Goal: Task Accomplishment & Management: Complete application form

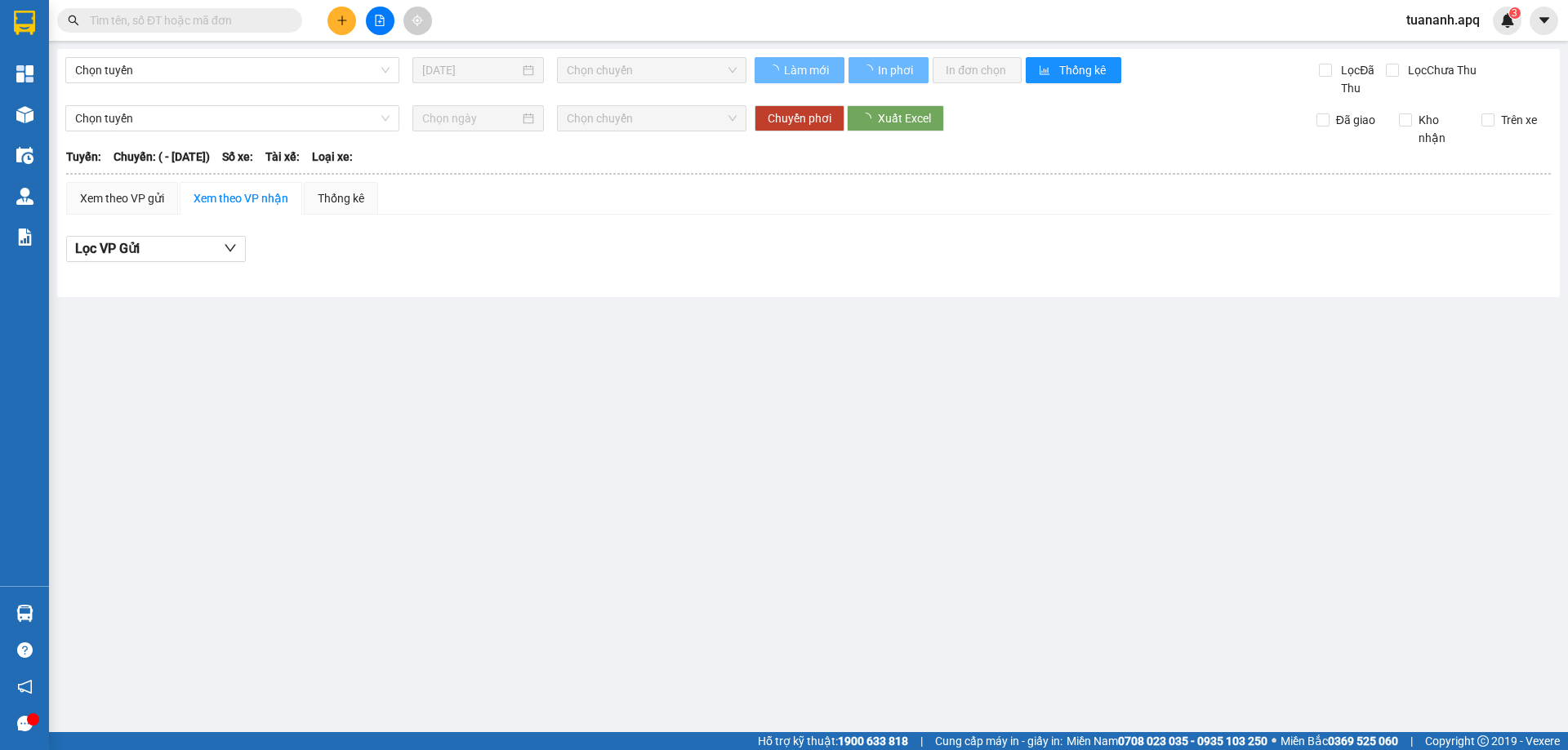
drag, startPoint x: 1502, startPoint y: 20, endPoint x: 808, endPoint y: 275, distance: 739.4
click at [1502, 20] on img at bounding box center [1507, 20] width 15 height 15
click at [1511, 25] on body "Kết quả tìm kiếm ( 0 ) Bộ lọc No Data tuananh.apq 3 Tổng Quan Kho hàng mới Điều…" at bounding box center [784, 375] width 1568 height 750
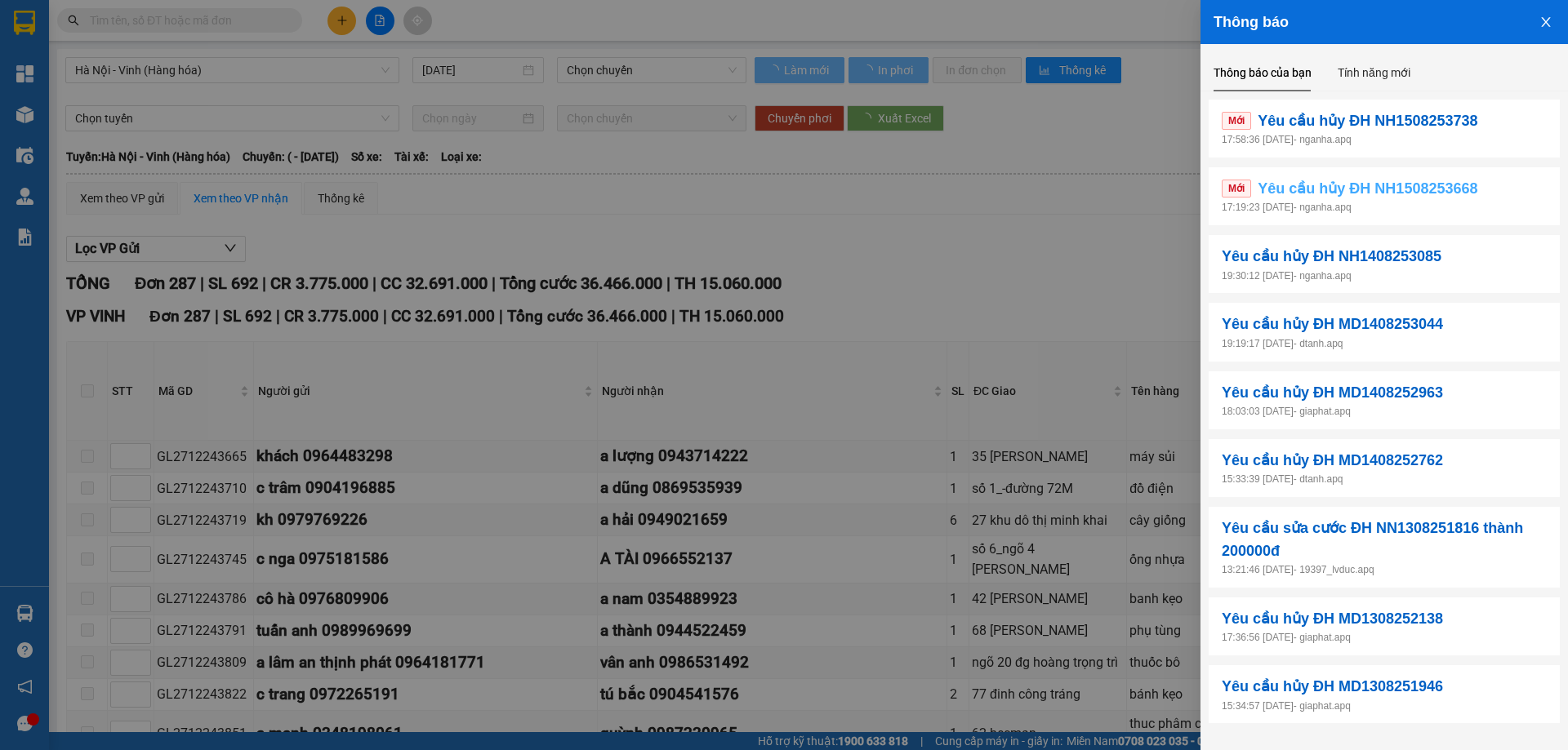
click at [1353, 182] on span "Yêu cầu hủy ĐH NH1508253668" at bounding box center [1367, 188] width 220 height 23
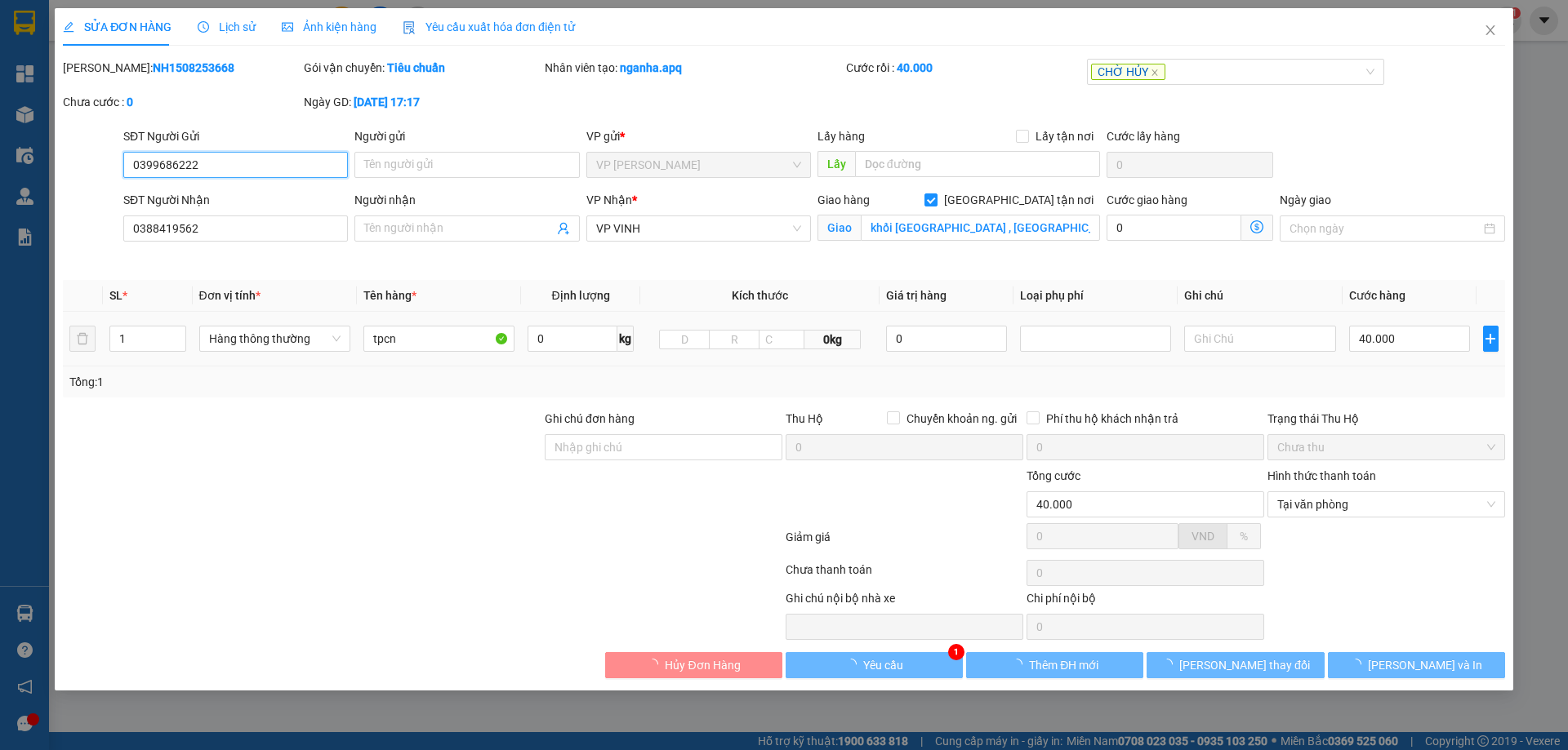
type input "0399686222"
type input "0388419562"
checkbox input "true"
type input "khối đông minh , tân mai"
type input "40.000"
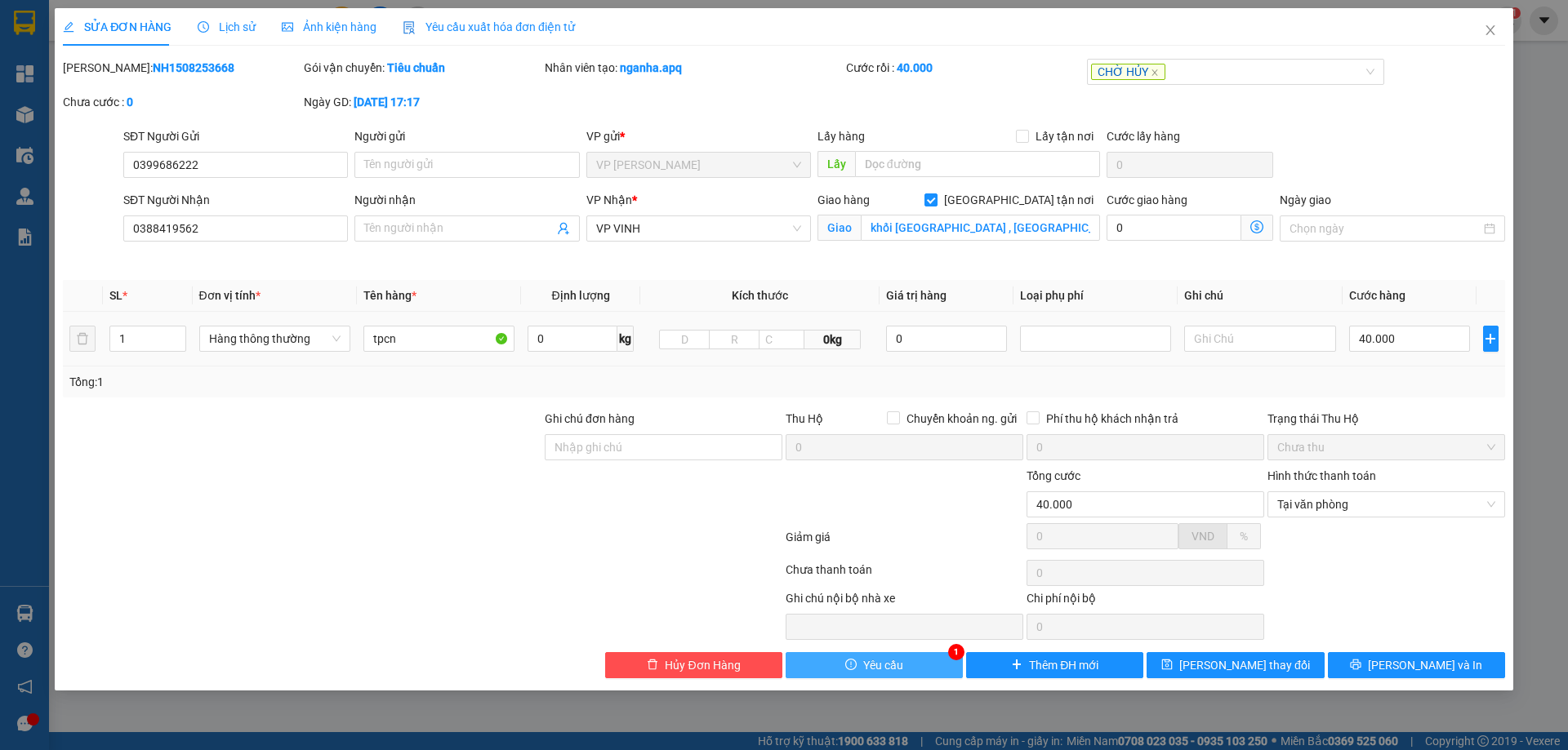
click at [909, 662] on button "Yêu cầu" at bounding box center [874, 665] width 177 height 26
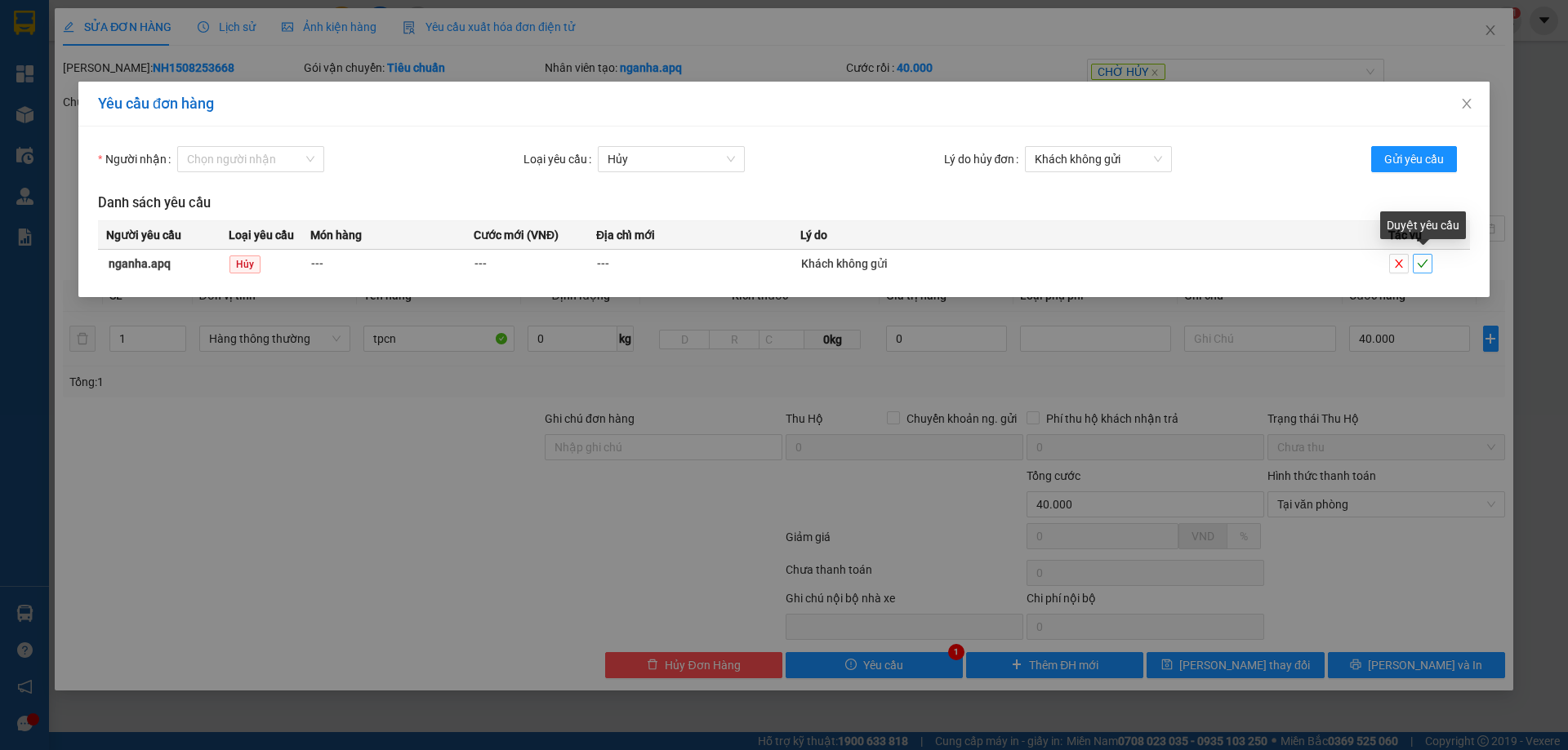
click at [1421, 261] on icon "check" at bounding box center [1423, 264] width 12 height 12
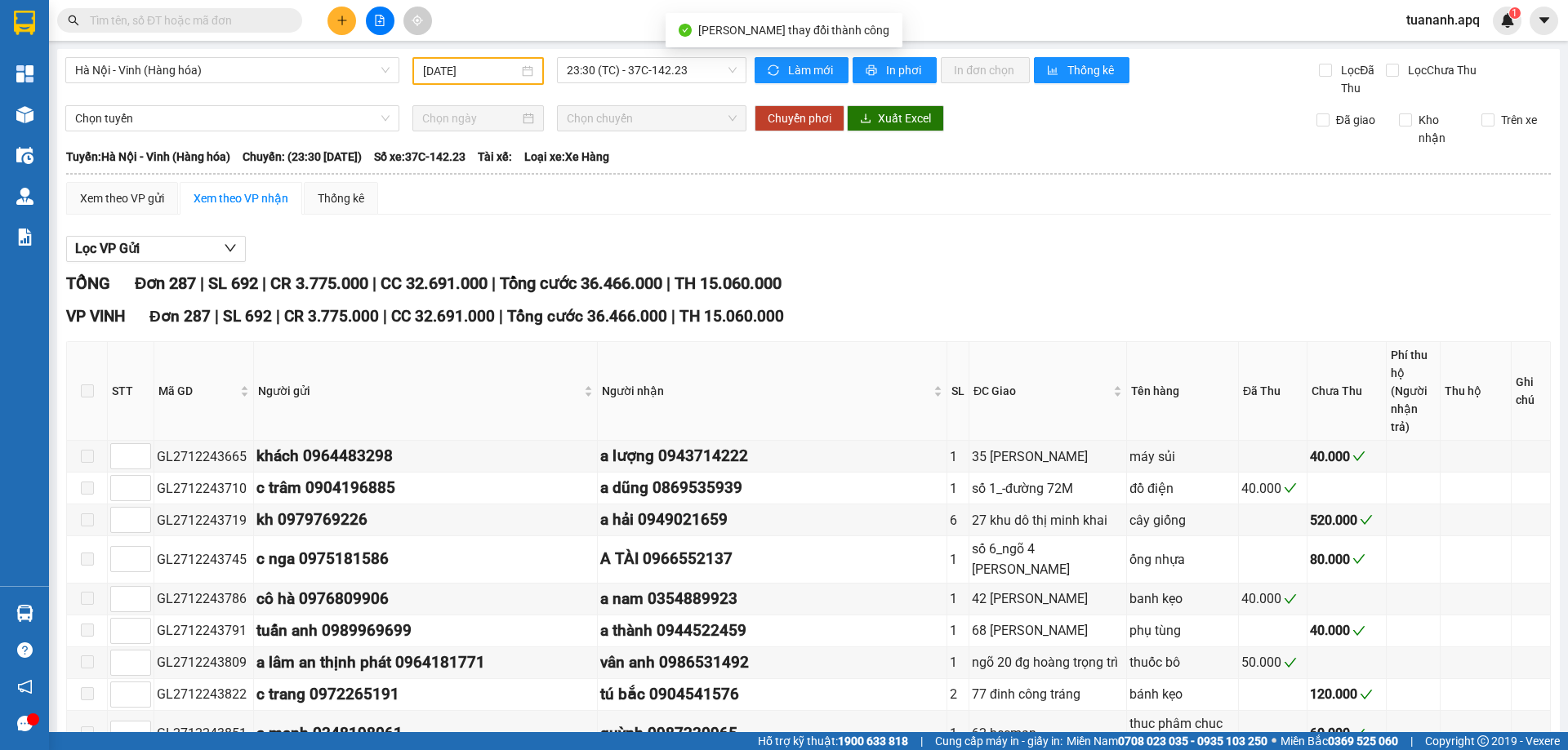
click at [1501, 26] on img at bounding box center [1507, 20] width 15 height 15
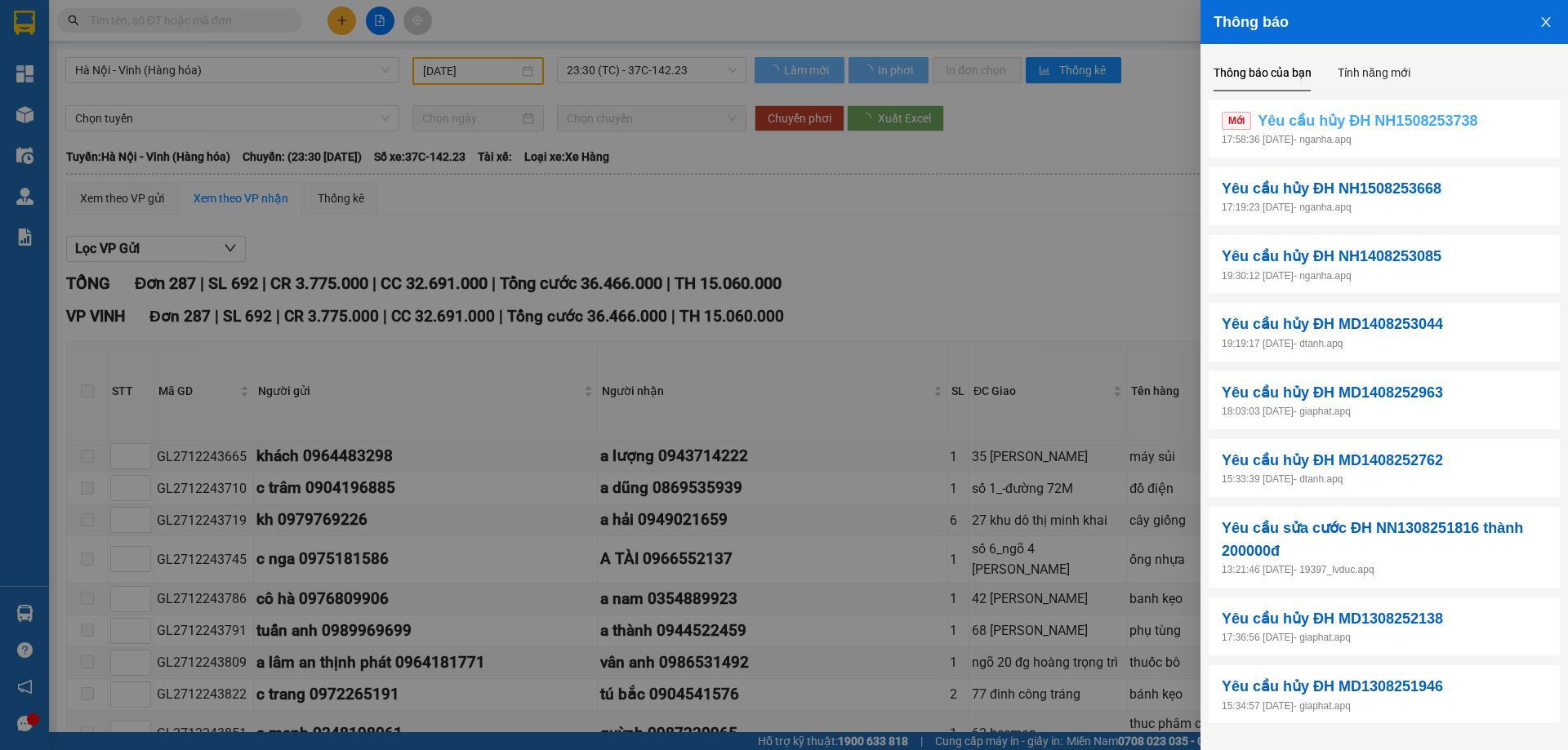
click at [1451, 116] on span "Yêu cầu hủy ĐH NH1508253738" at bounding box center [1367, 121] width 220 height 23
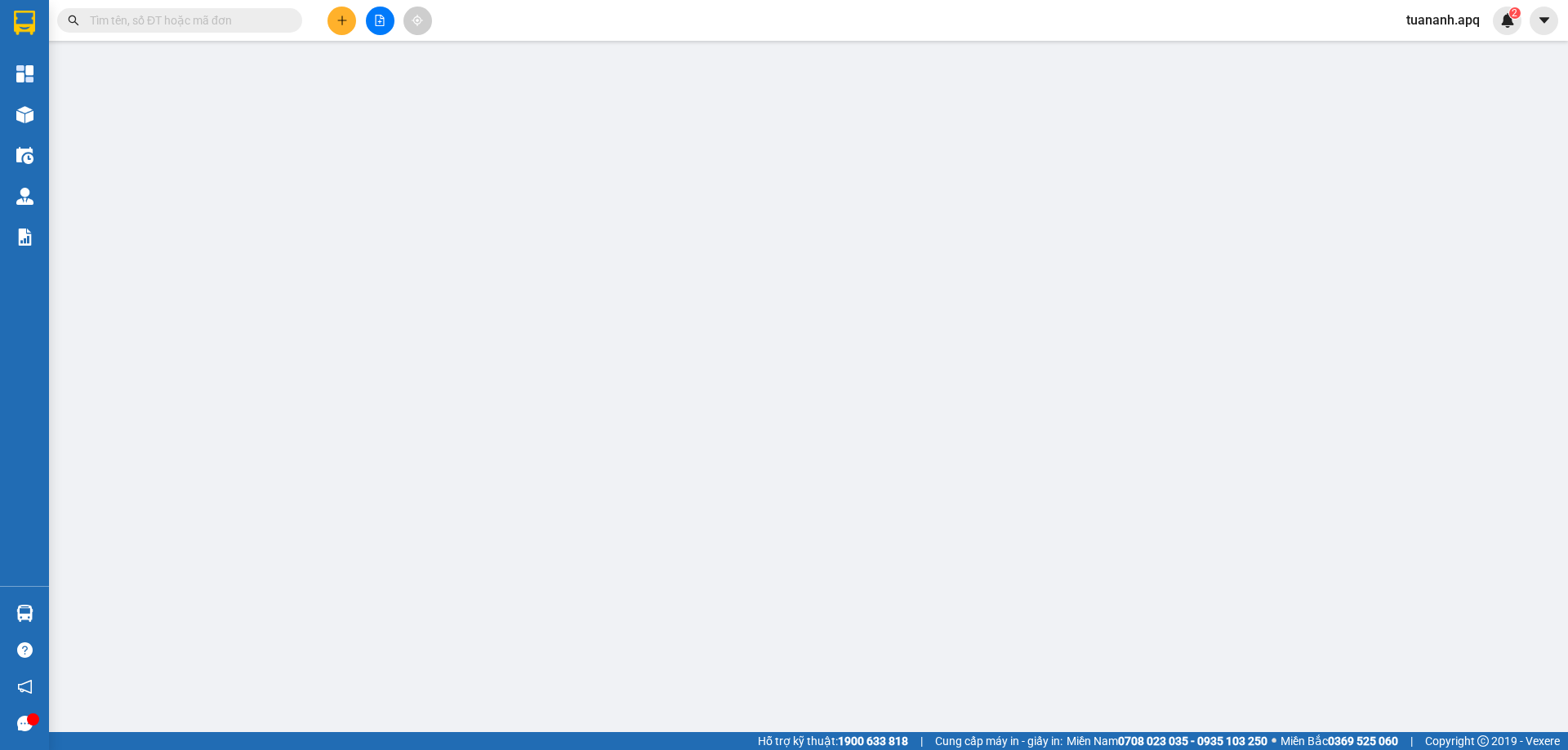
type input "0366071188"
type input "LABO VINH QUANG"
type input "0375622546"
type input "PHÚ"
checkbox input "true"
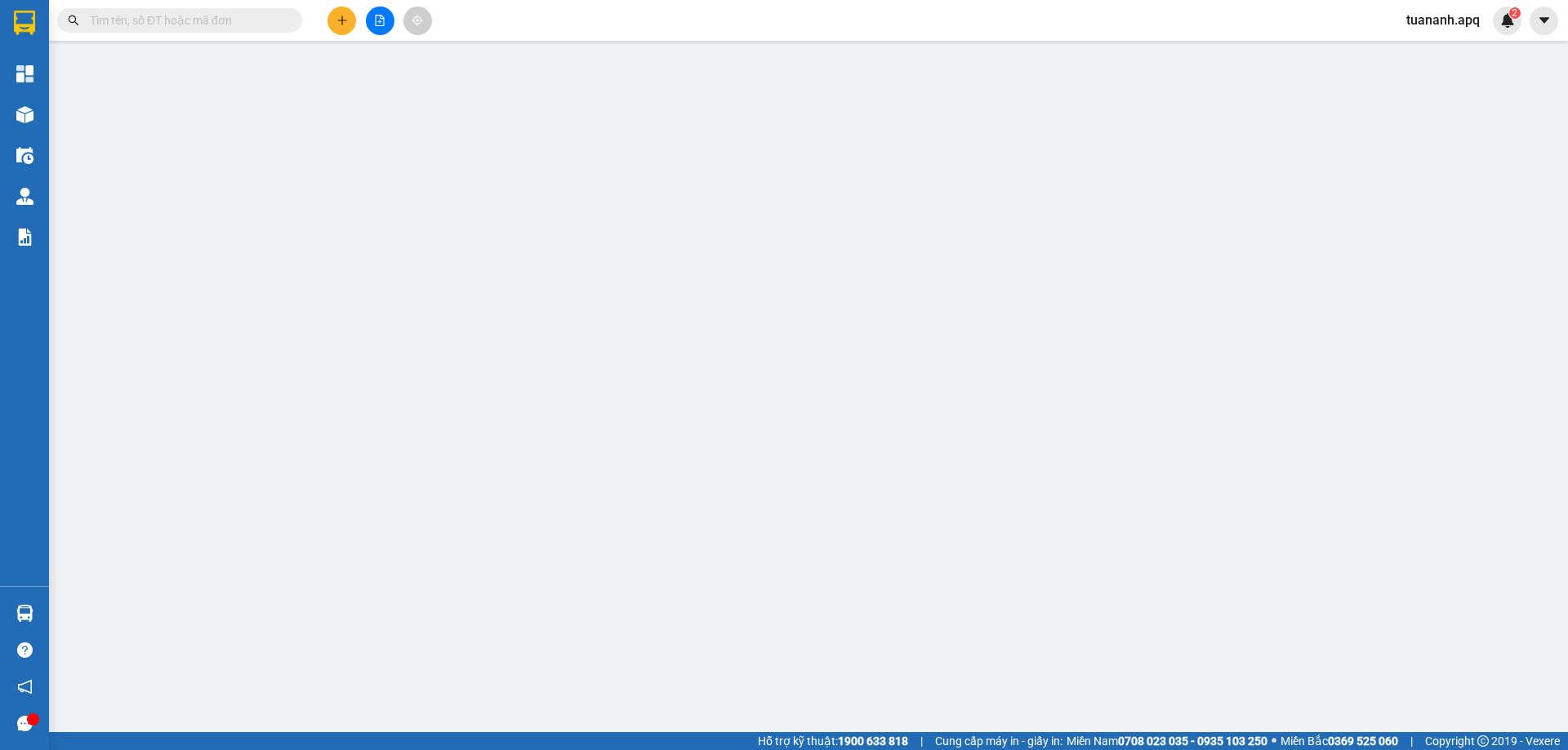
type input "vp"
type input "30.000"
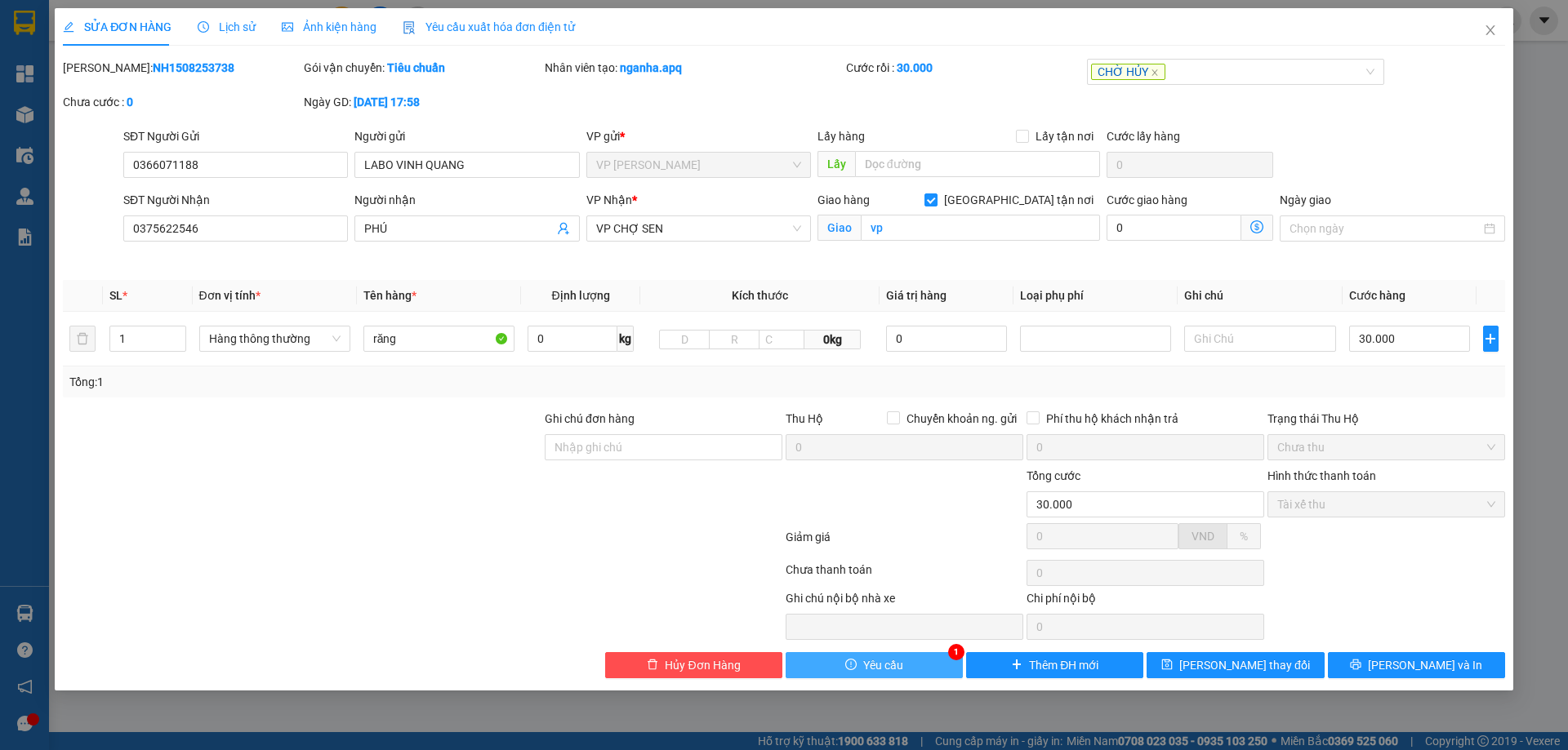
click at [897, 668] on span "Yêu cầu" at bounding box center [883, 666] width 40 height 18
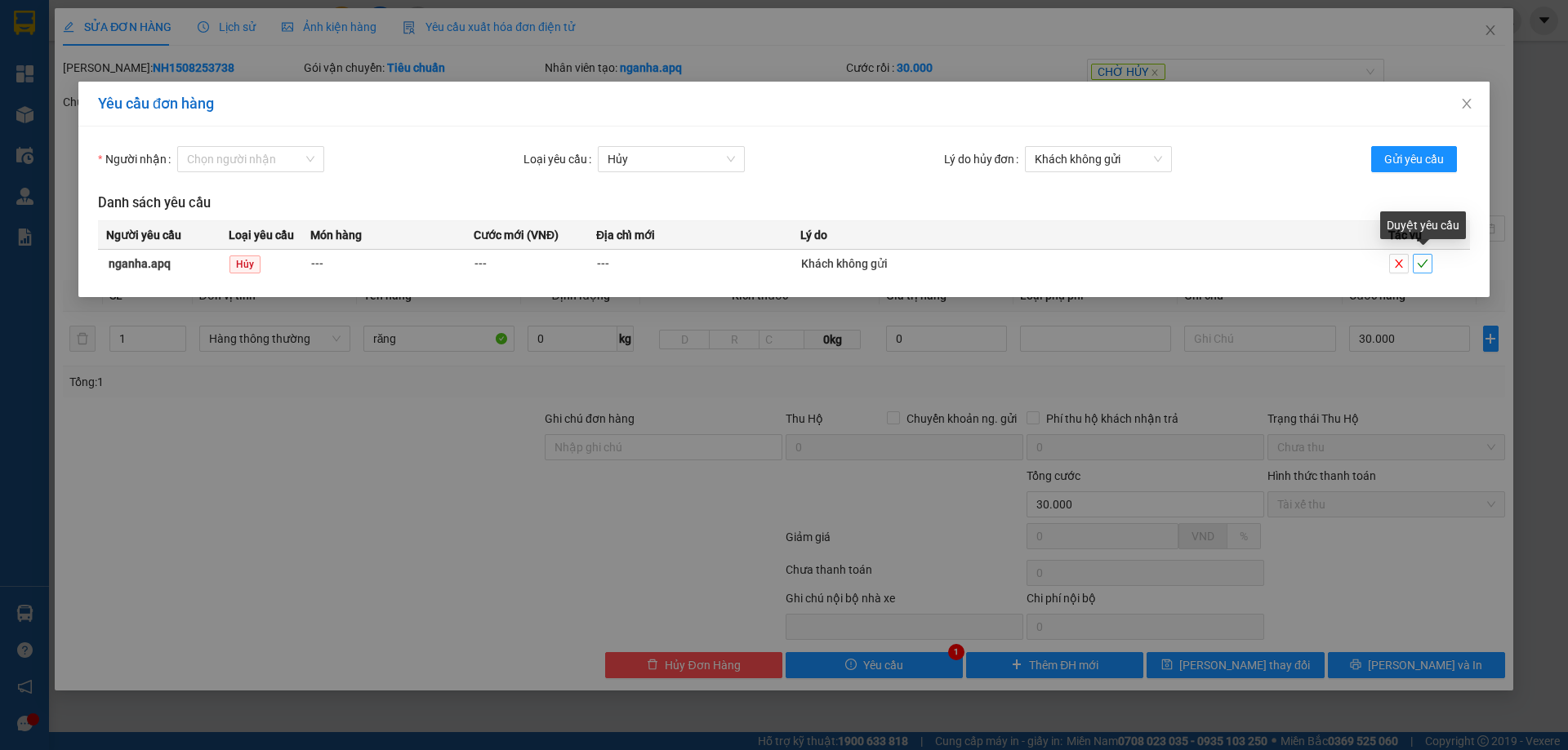
click at [1414, 264] on span "check" at bounding box center [1423, 264] width 18 height 12
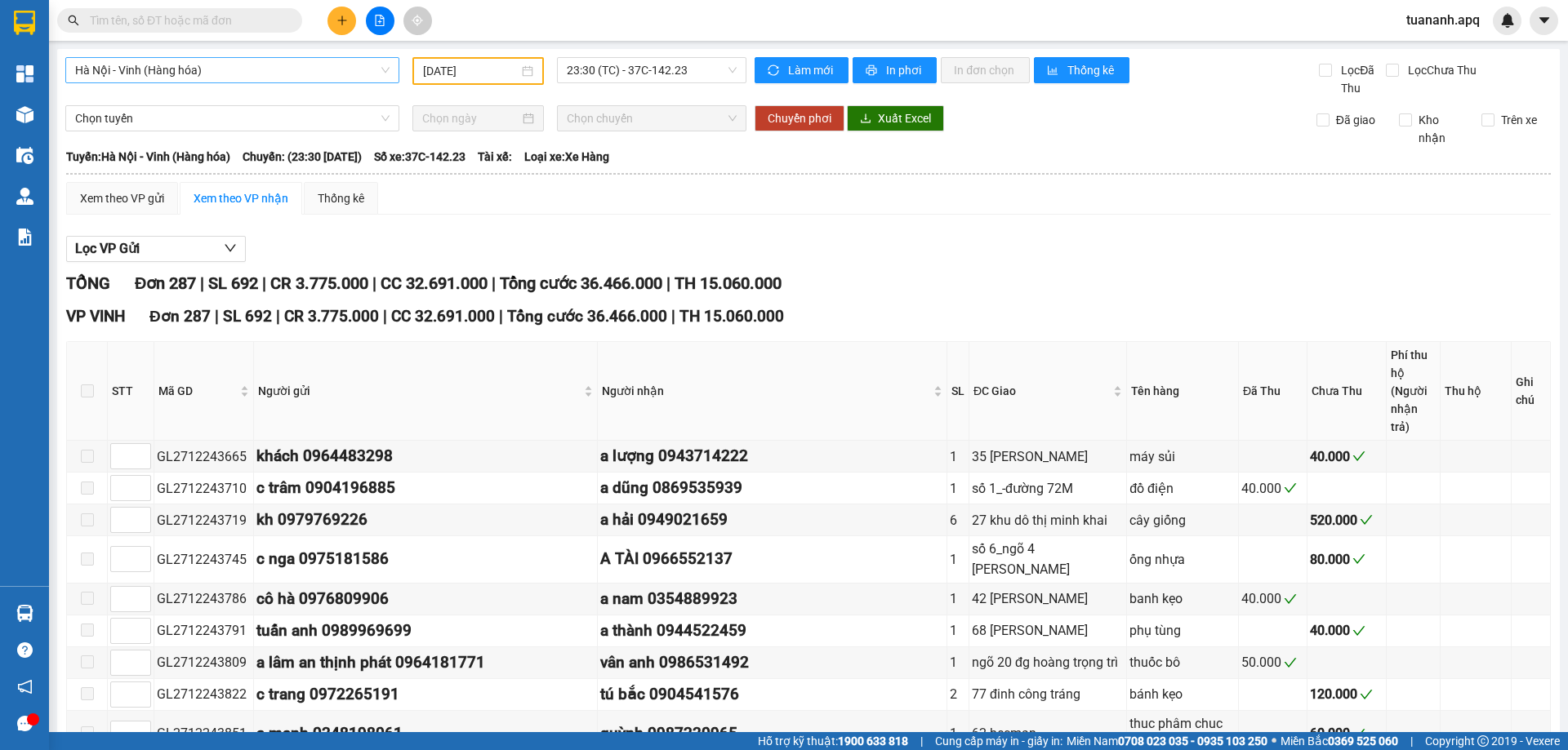
click at [317, 66] on span "Hà Nội - Vinh (Hàng hóa)" at bounding box center [232, 70] width 315 height 25
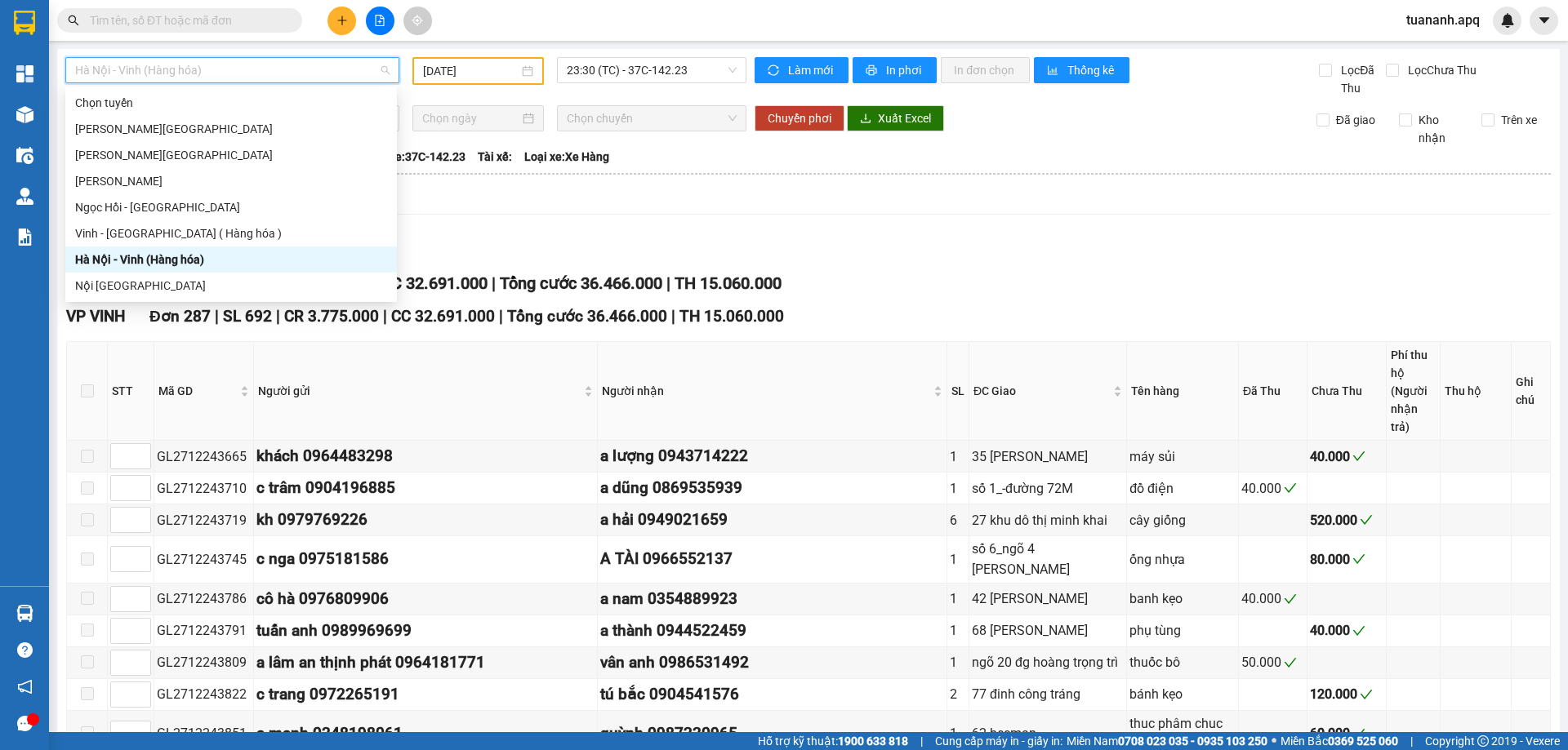
click at [207, 258] on div "Hà Nội - Vinh (Hàng hóa)" at bounding box center [231, 260] width 312 height 18
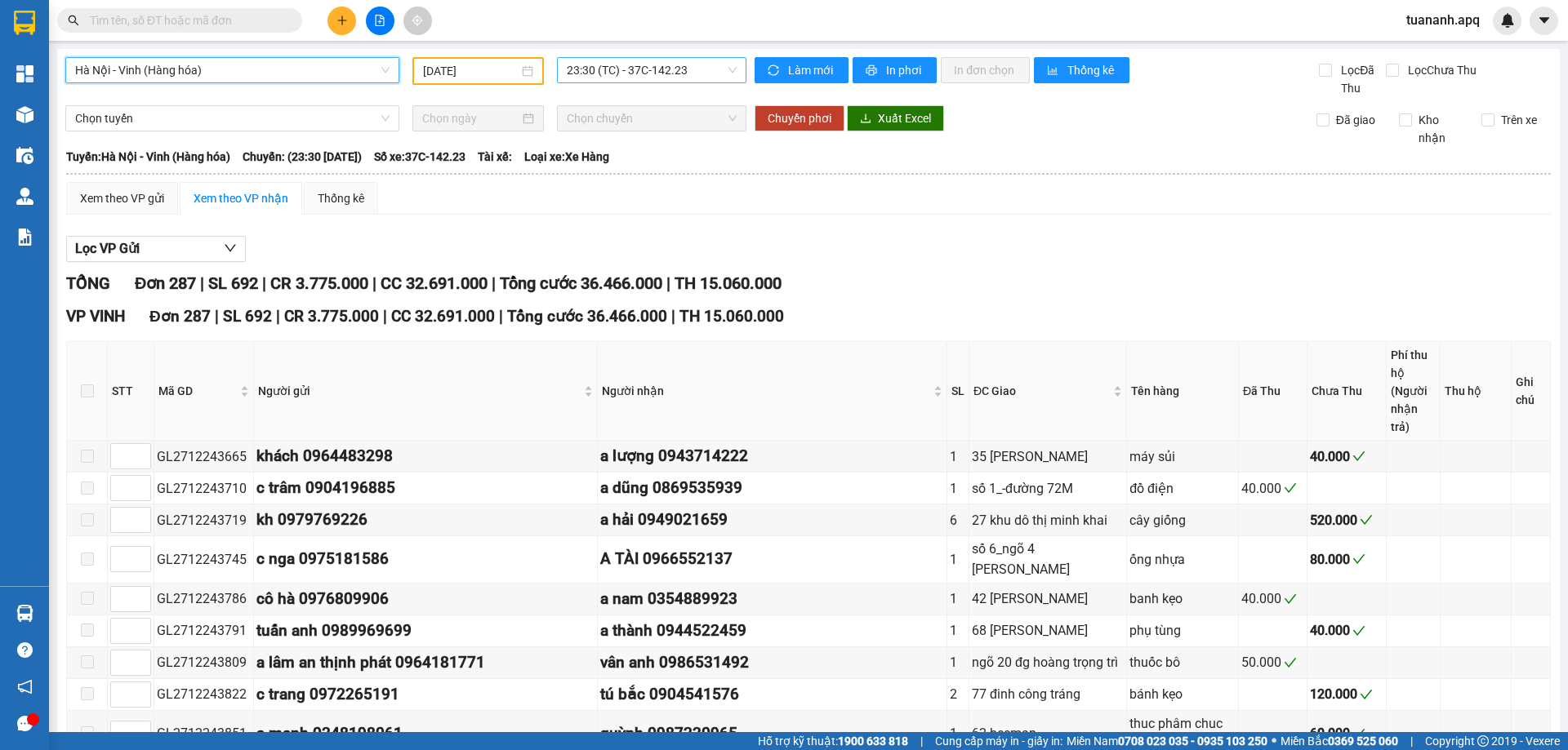
click at [640, 65] on span "23:30 (TC) - 37C-142.23" at bounding box center [651, 70] width 170 height 25
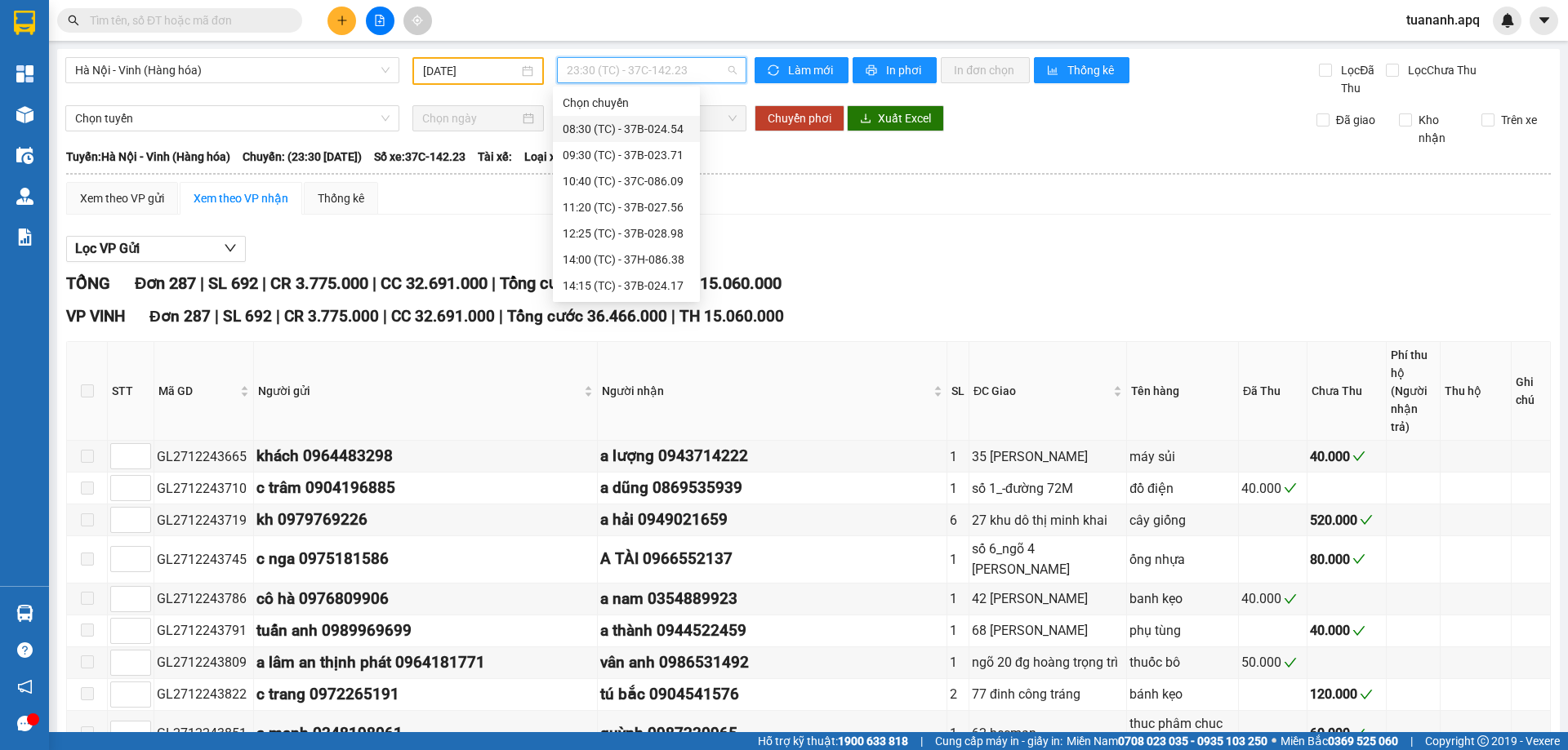
click at [635, 131] on div "08:30 (TC) - 37B-024.54" at bounding box center [627, 128] width 127 height 18
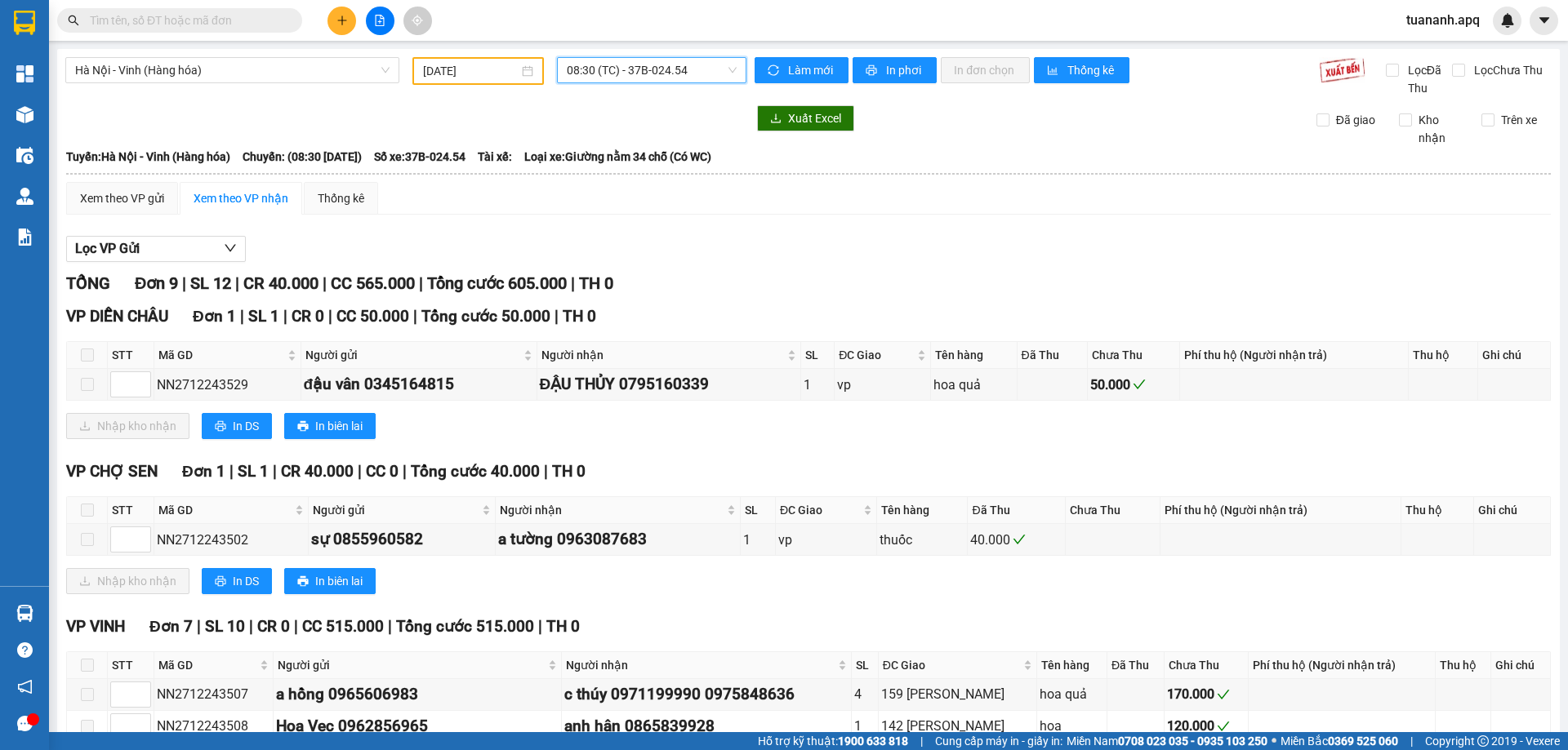
click at [636, 80] on span "08:30 (TC) - 37B-024.54" at bounding box center [651, 70] width 170 height 25
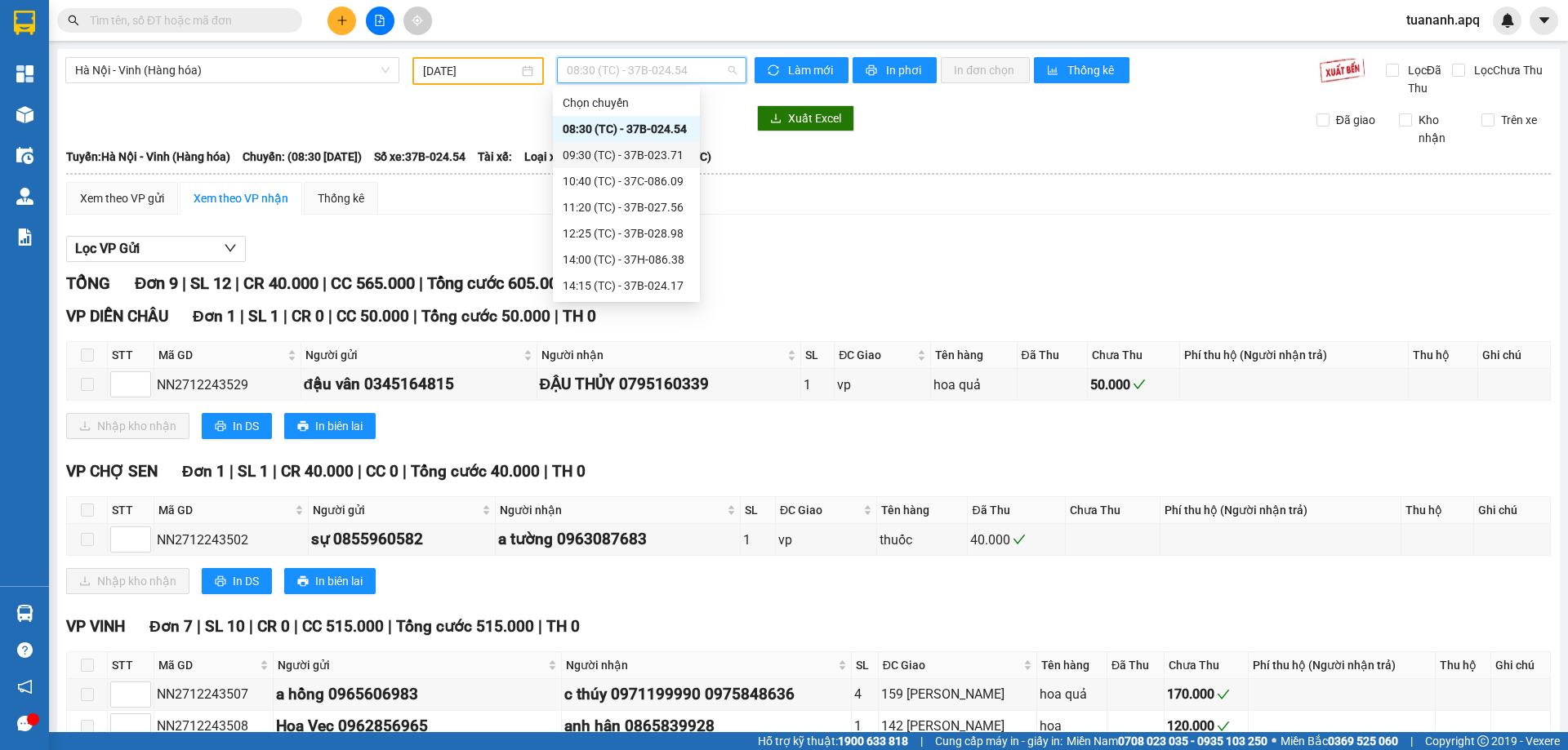
click at [619, 161] on div "09:30 (TC) - 37B-023.71" at bounding box center [627, 155] width 127 height 18
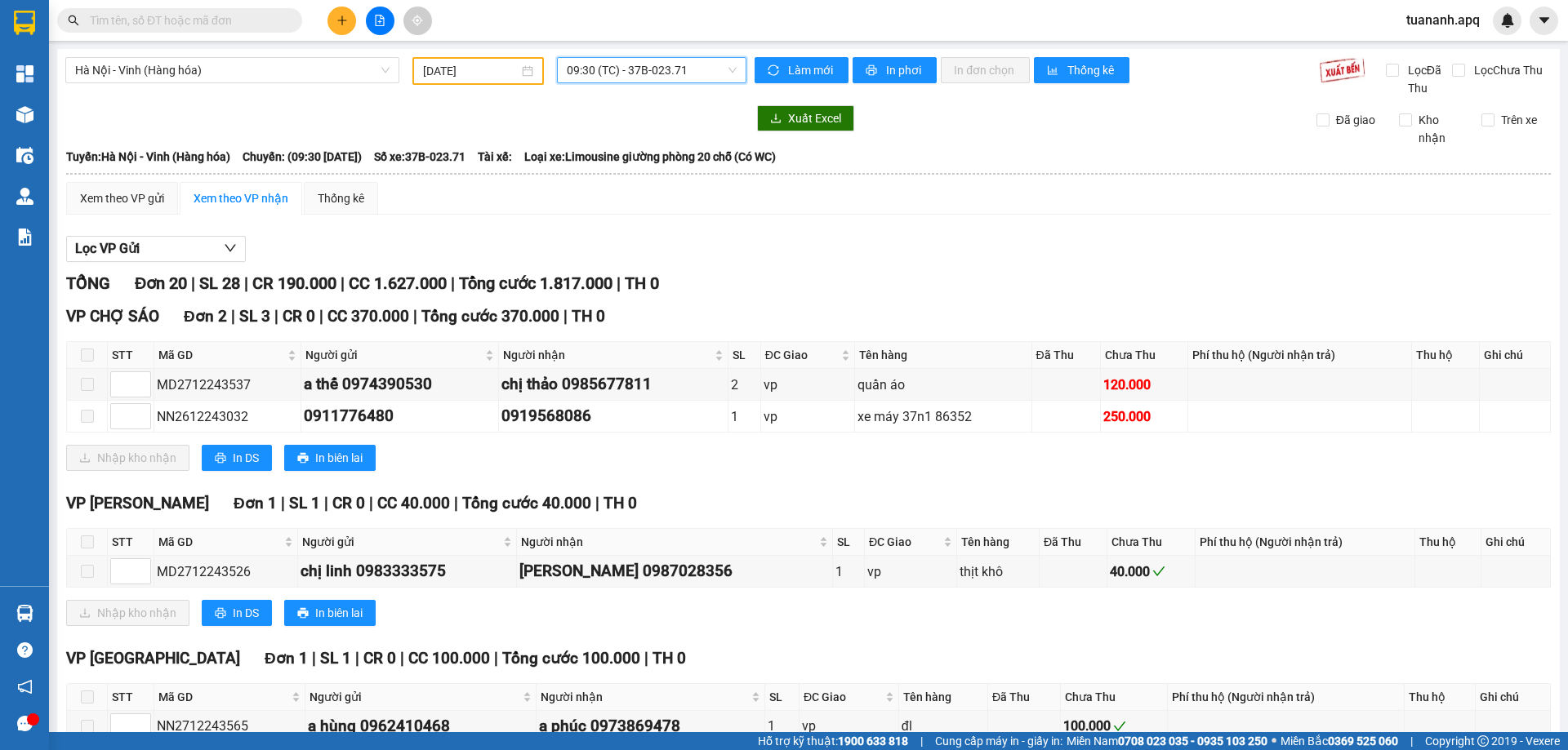
click at [720, 66] on span "09:30 (TC) - 37B-023.71" at bounding box center [651, 70] width 170 height 25
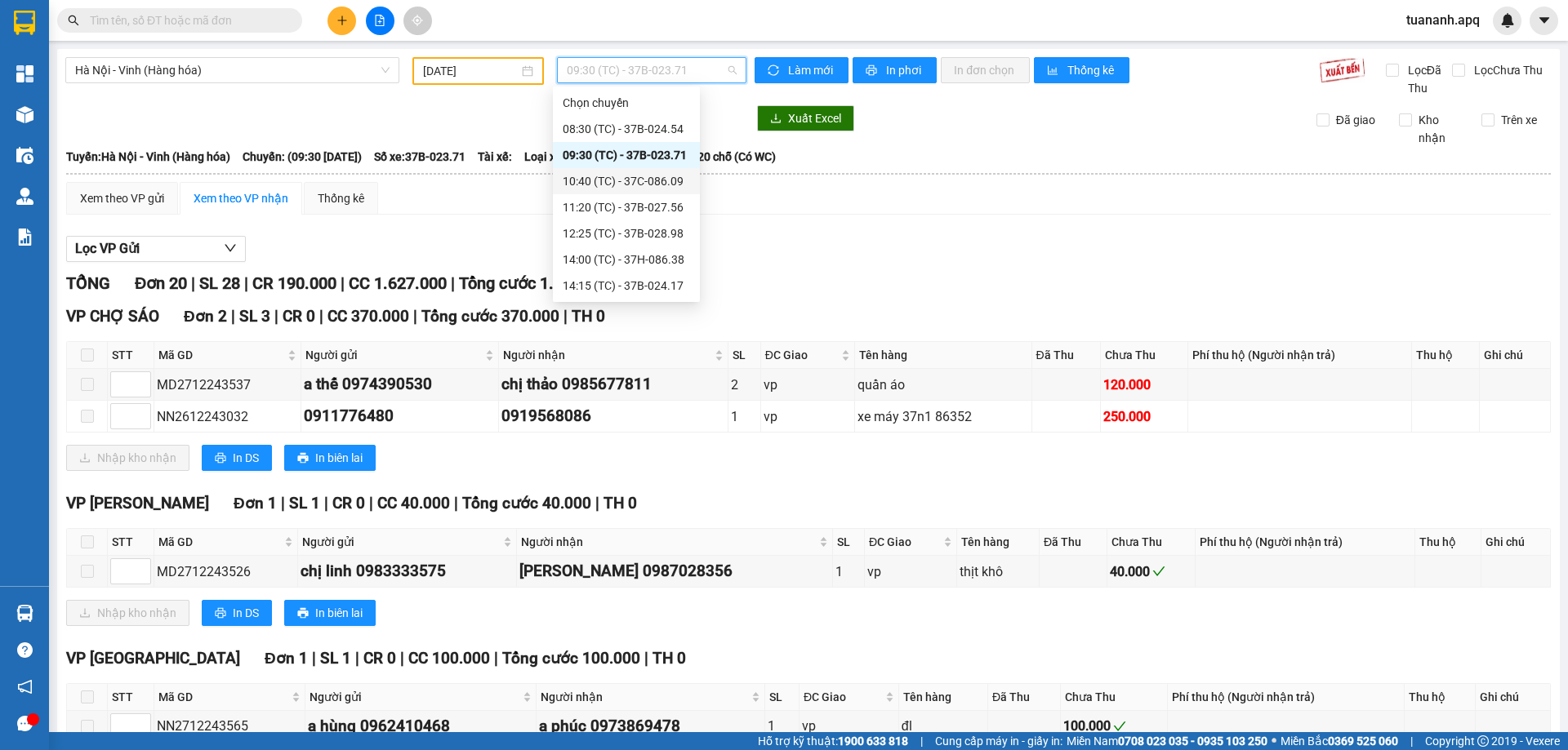
click at [636, 178] on div "10:40 (TC) - 37C-086.09" at bounding box center [627, 181] width 127 height 18
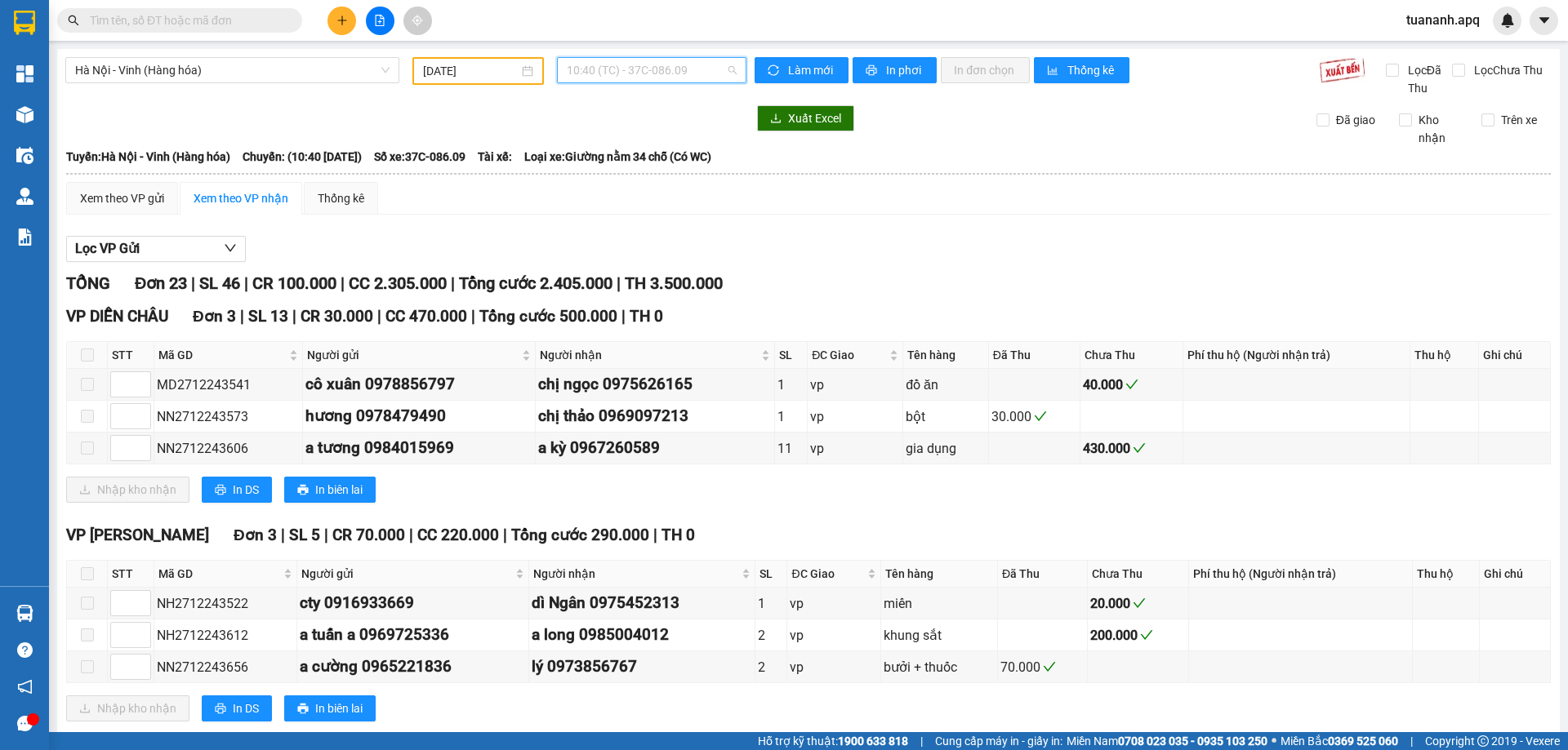
click at [681, 80] on span "10:40 (TC) - 37C-086.09" at bounding box center [651, 70] width 170 height 25
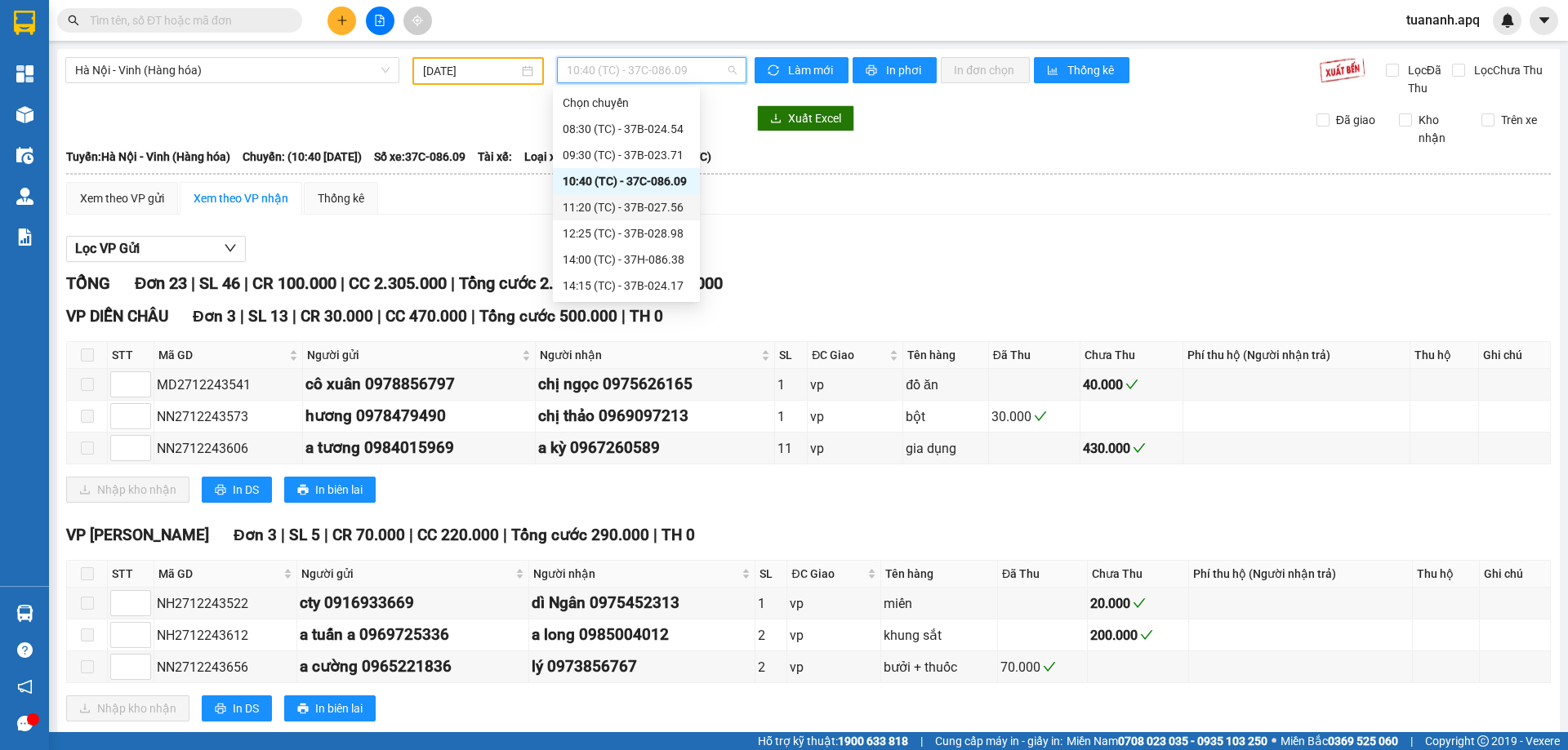
click at [641, 201] on div "11:20 (TC) - 37B-027.56" at bounding box center [627, 207] width 127 height 18
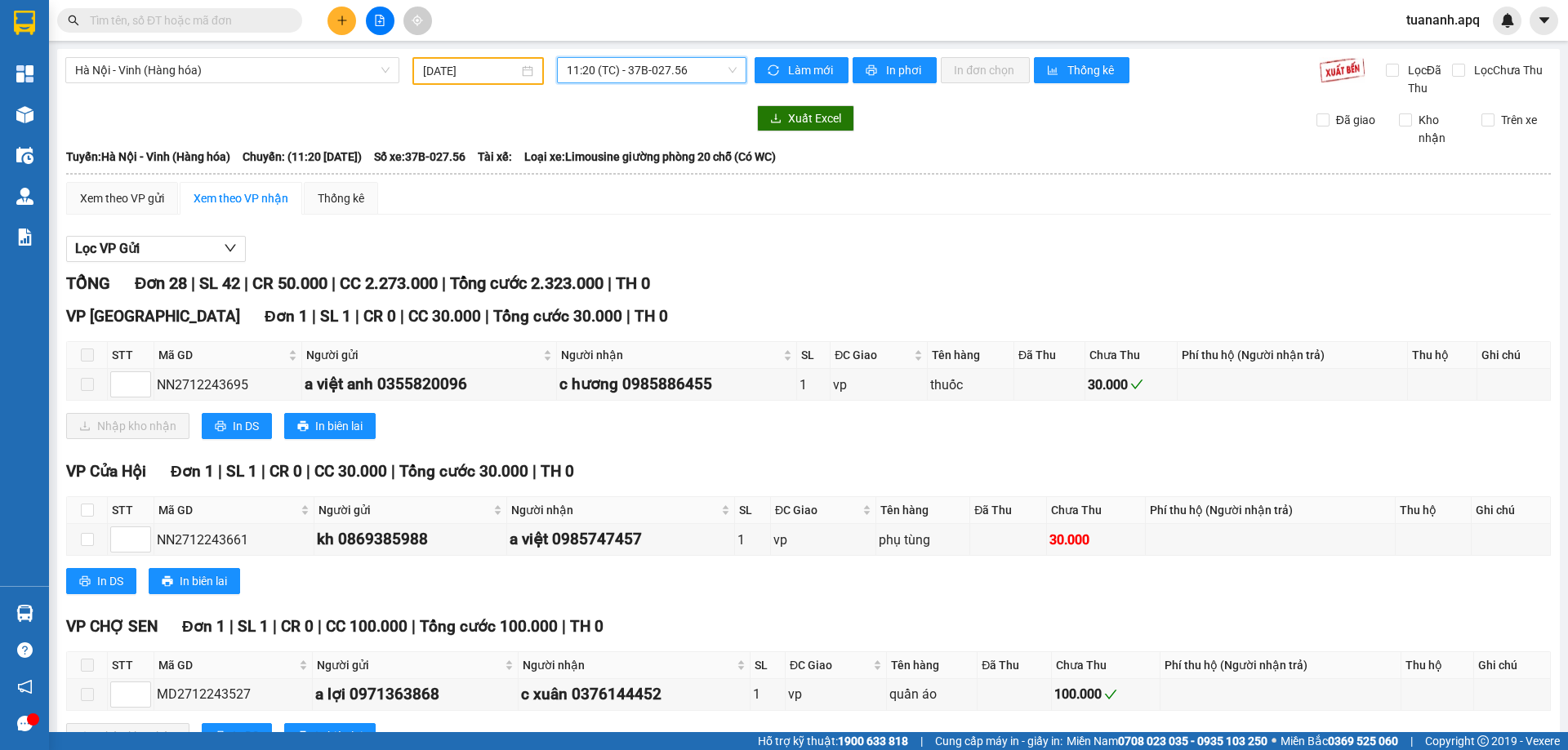
click at [716, 71] on span "11:20 (TC) - 37B-027.56" at bounding box center [651, 70] width 170 height 25
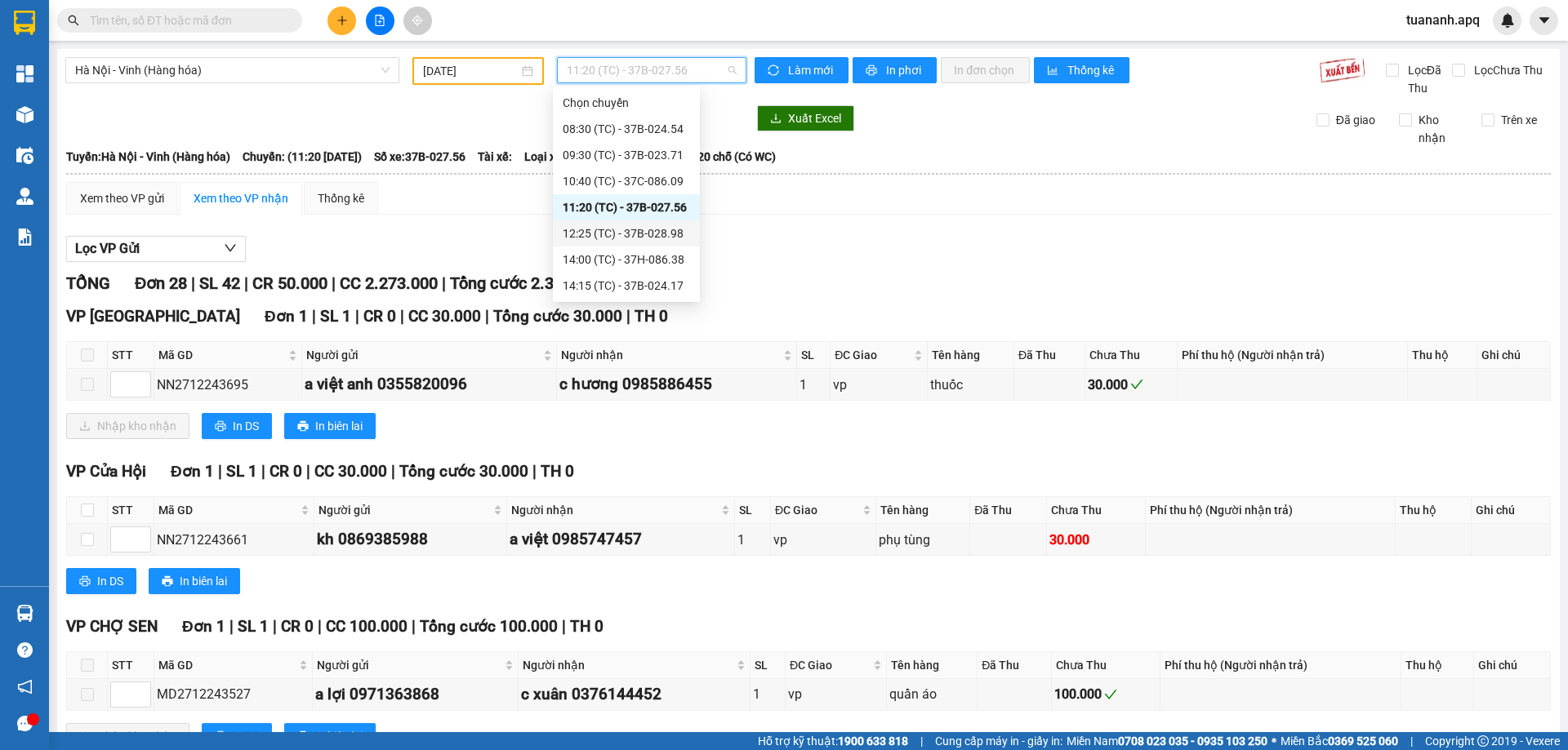
click at [641, 225] on div "12:25 (TC) - 37B-028.98" at bounding box center [627, 233] width 127 height 18
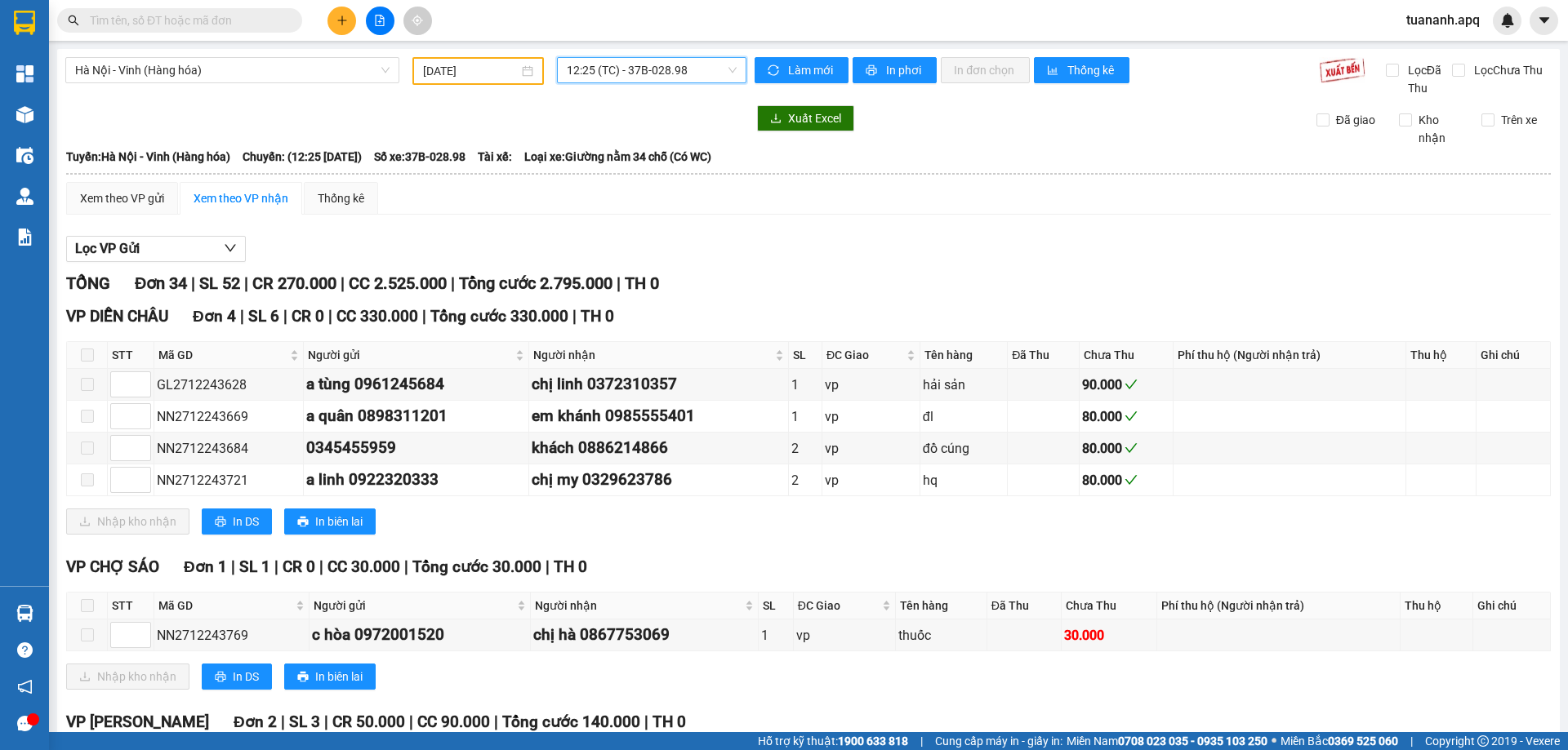
click at [692, 73] on span "12:25 (TC) - 37B-028.98" at bounding box center [651, 70] width 170 height 25
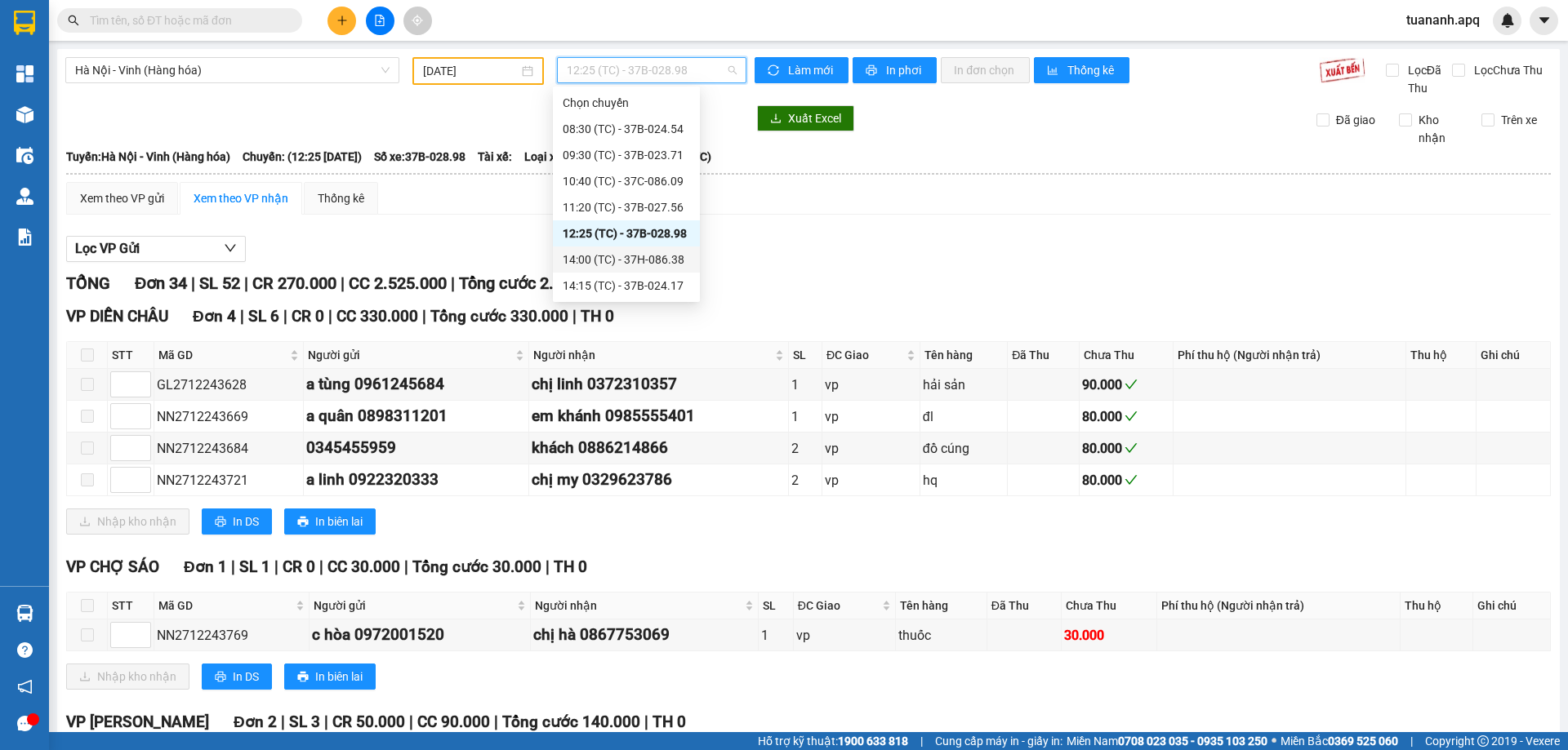
click at [622, 254] on div "14:00 (TC) - 37H-086.38" at bounding box center [627, 260] width 127 height 18
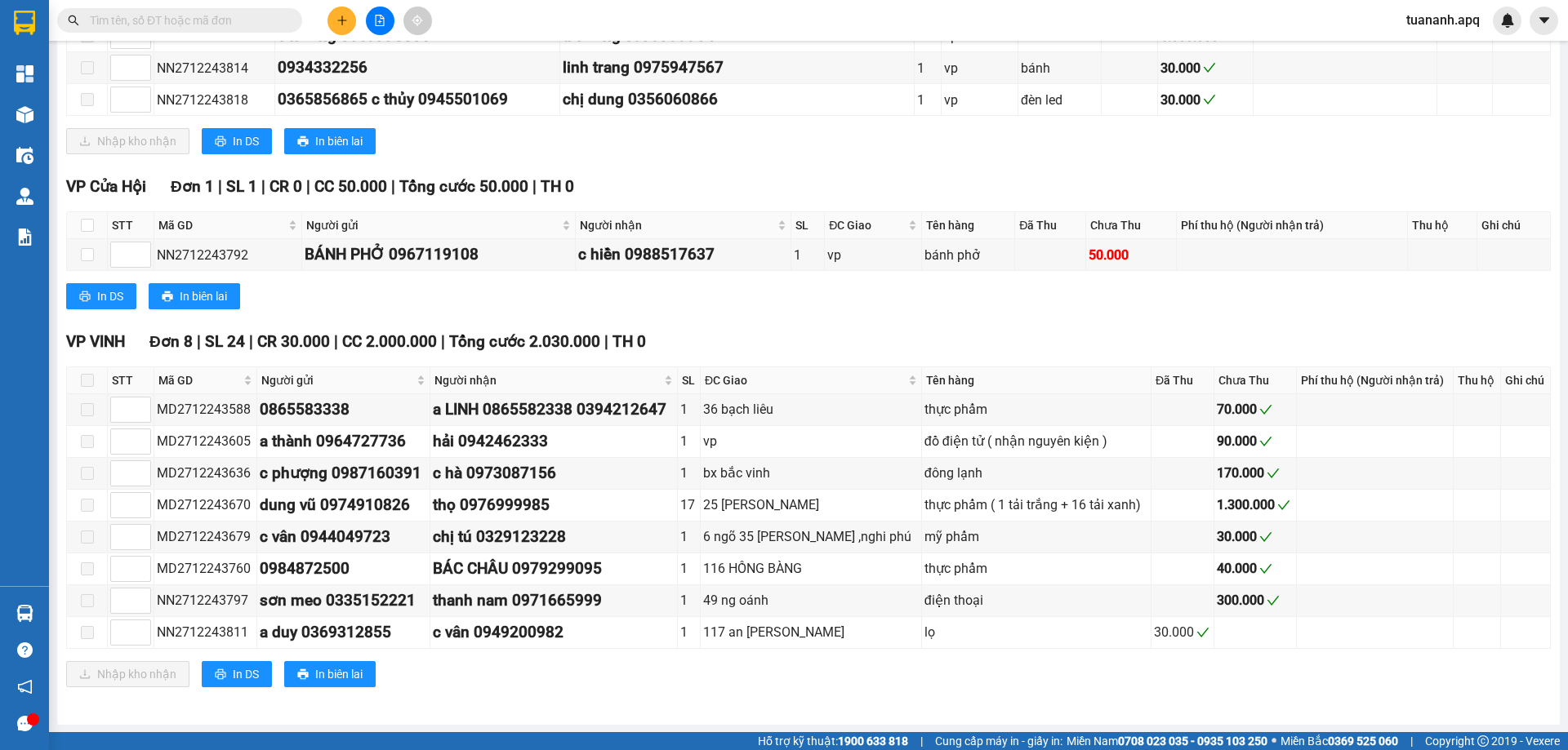
scroll to position [573, 0]
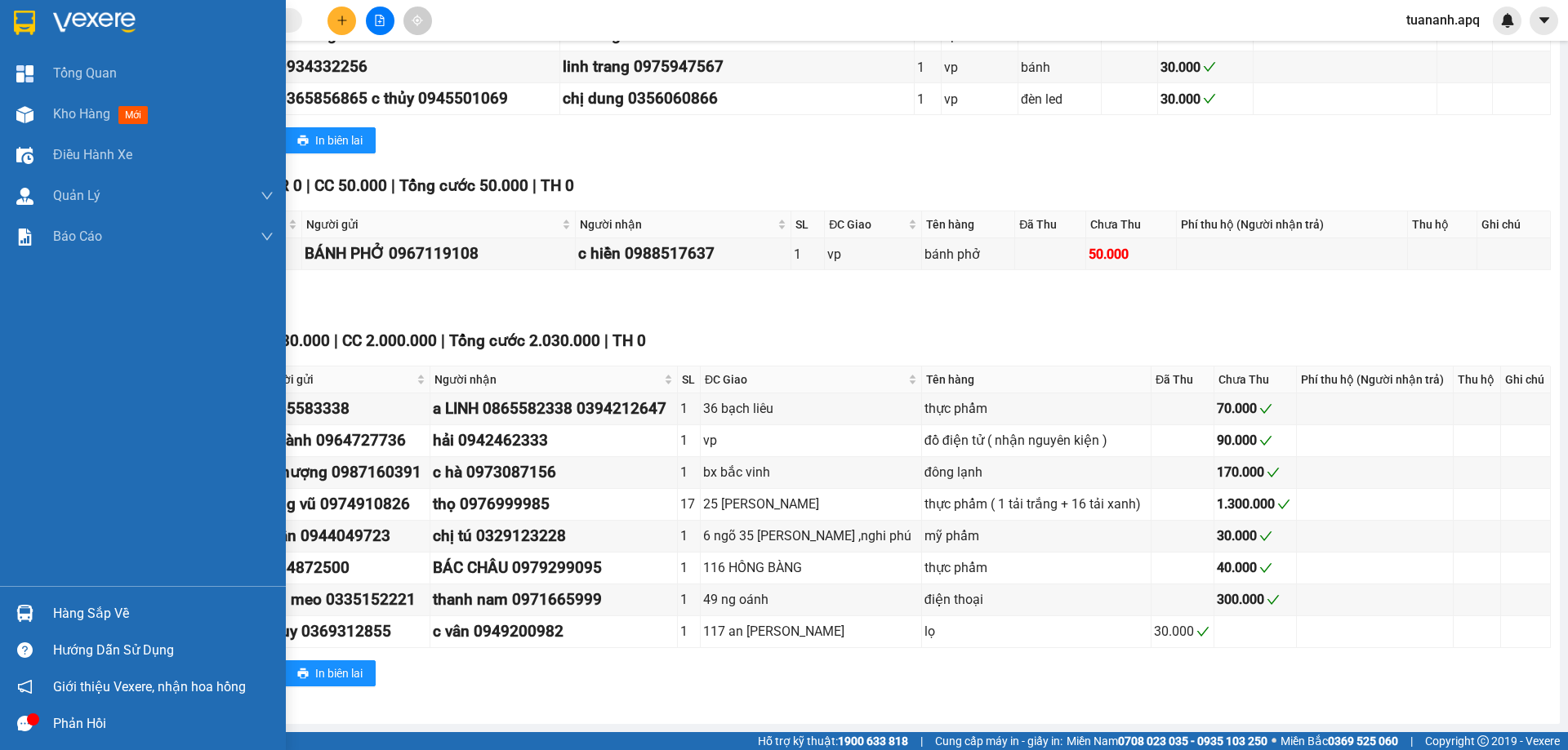
click at [29, 17] on img at bounding box center [25, 23] width 22 height 25
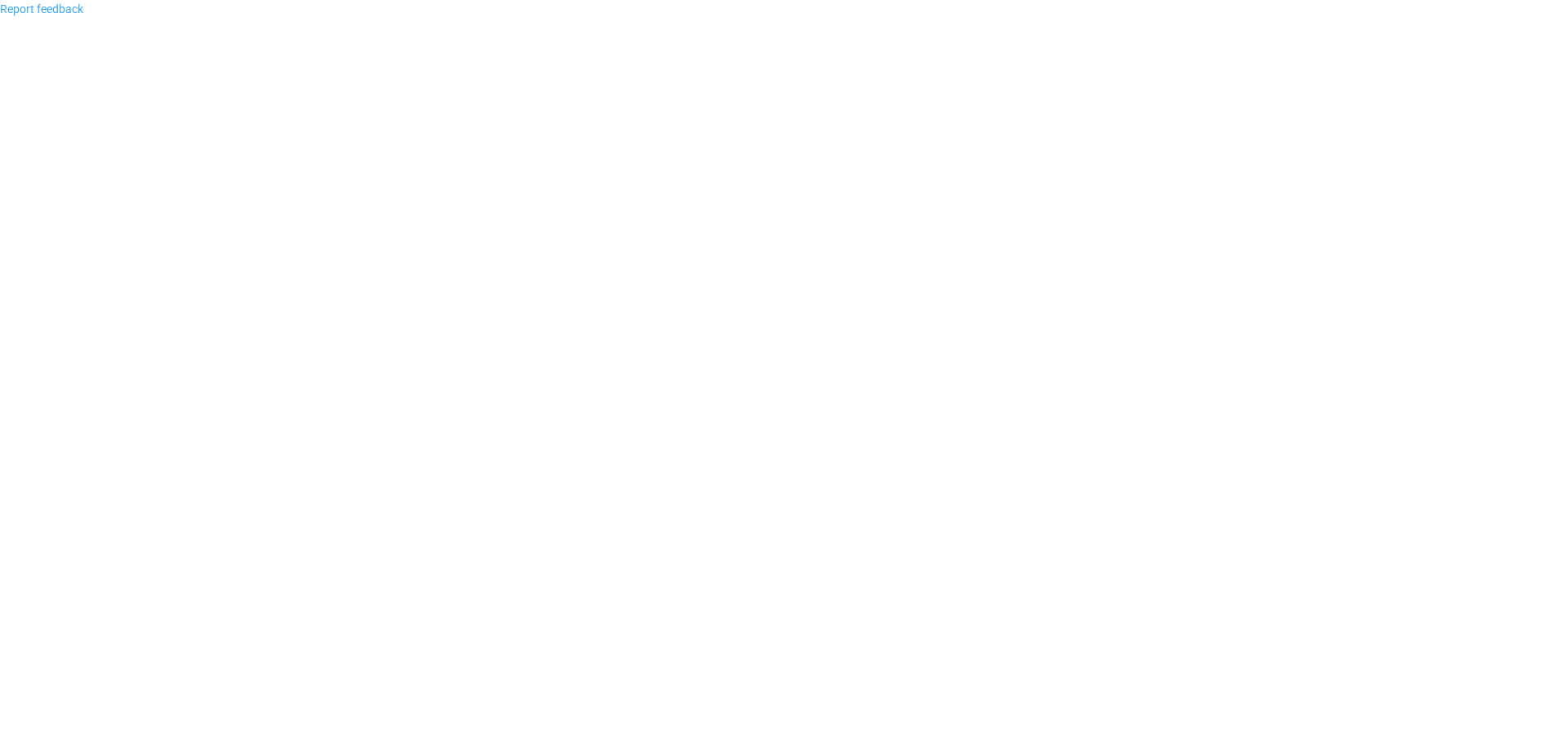
click at [57, 10] on link "Report feedback" at bounding box center [41, 8] width 83 height 13
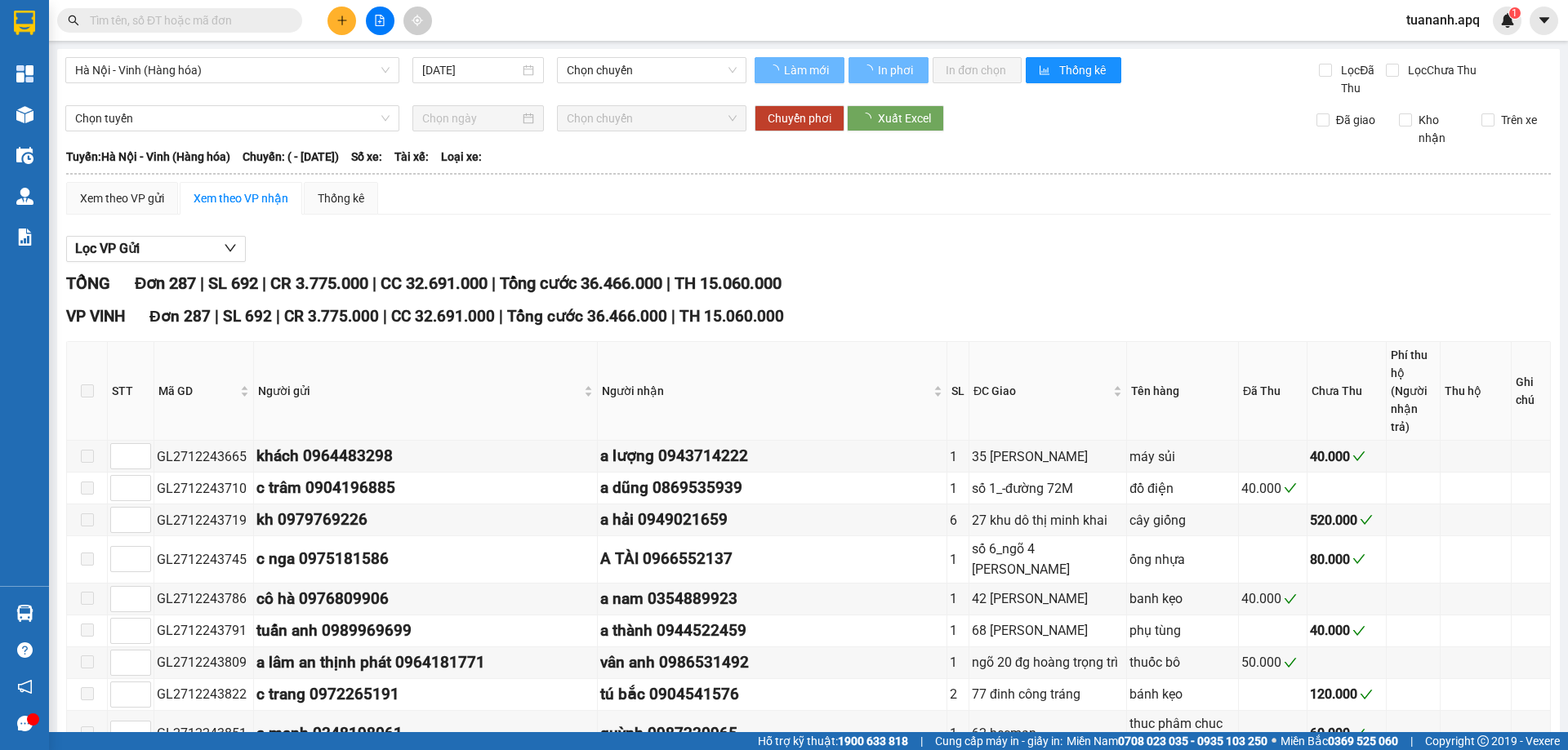
click at [24, 22] on img at bounding box center [25, 23] width 22 height 25
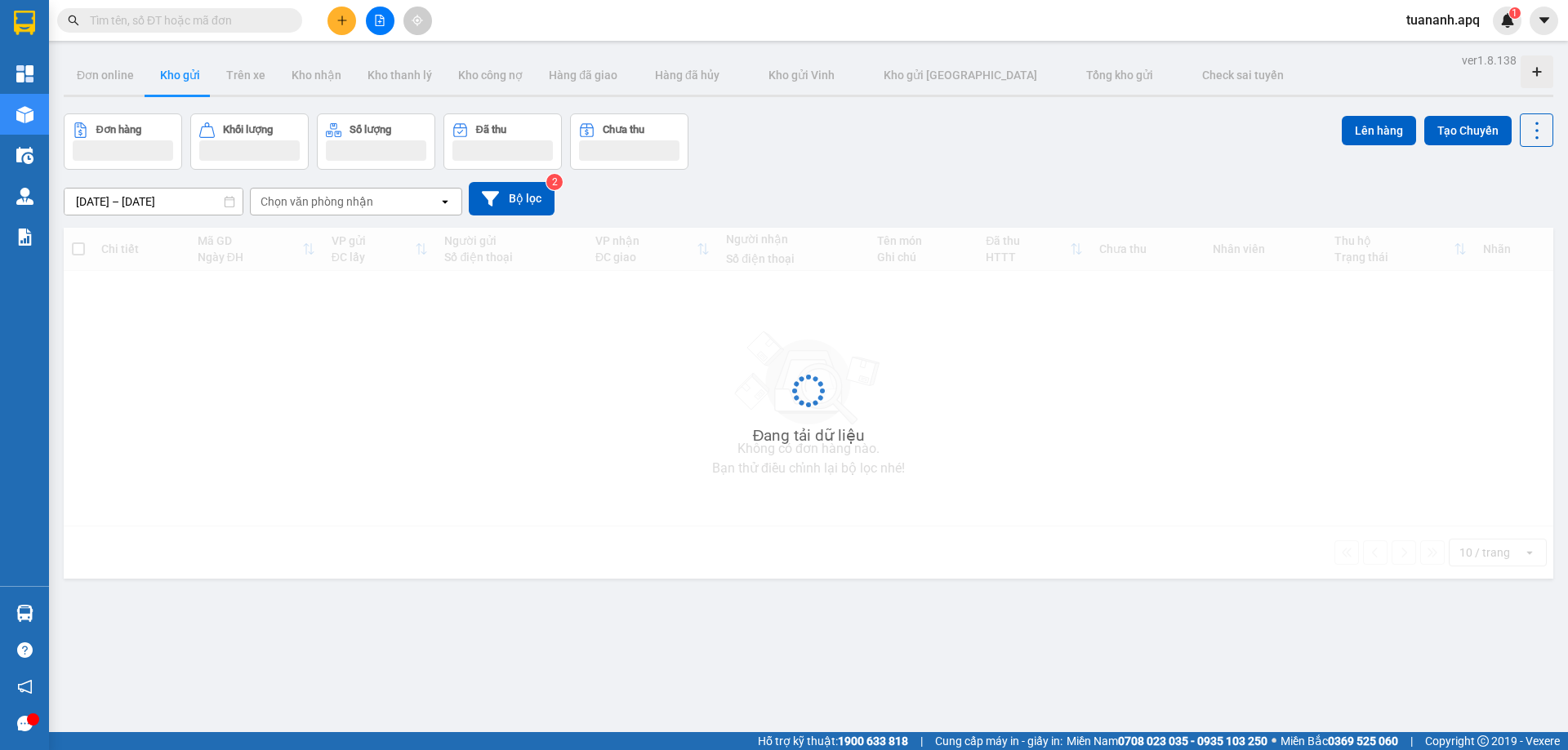
click at [222, 17] on input "text" at bounding box center [186, 21] width 193 height 18
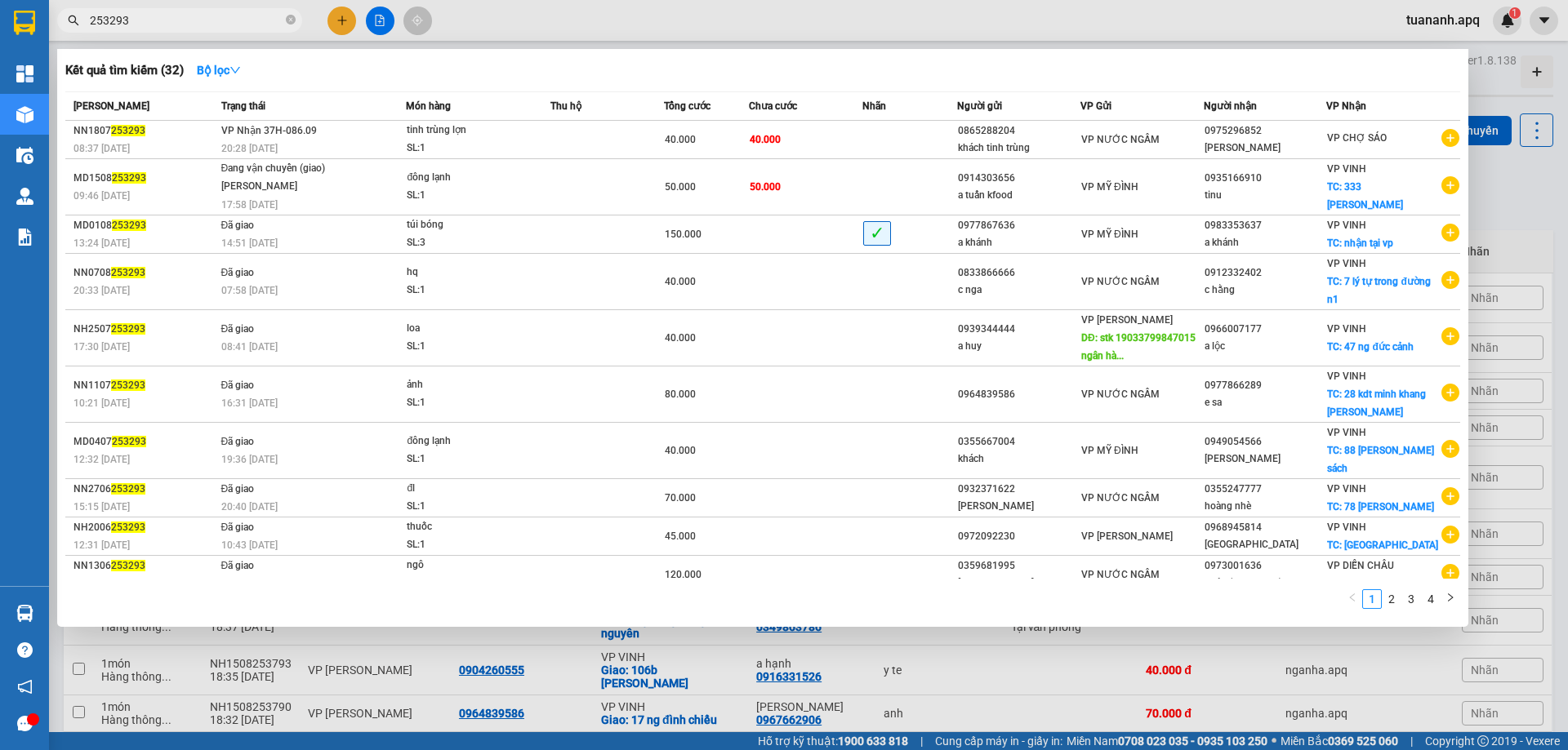
drag, startPoint x: 149, startPoint y: 18, endPoint x: 128, endPoint y: 18, distance: 21.0
click at [132, 18] on input "253293" at bounding box center [186, 21] width 193 height 18
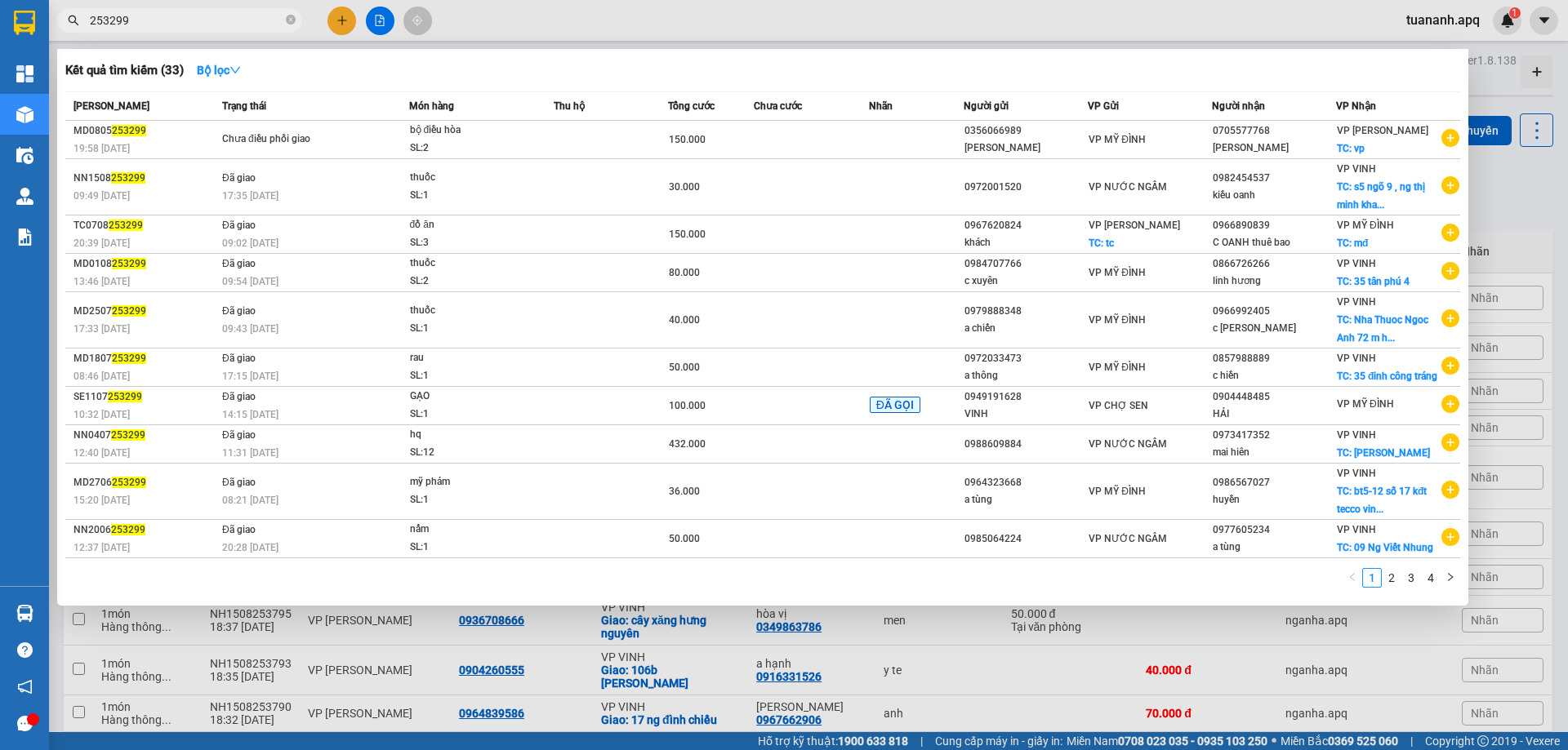
click at [182, 17] on input "253299" at bounding box center [186, 21] width 193 height 18
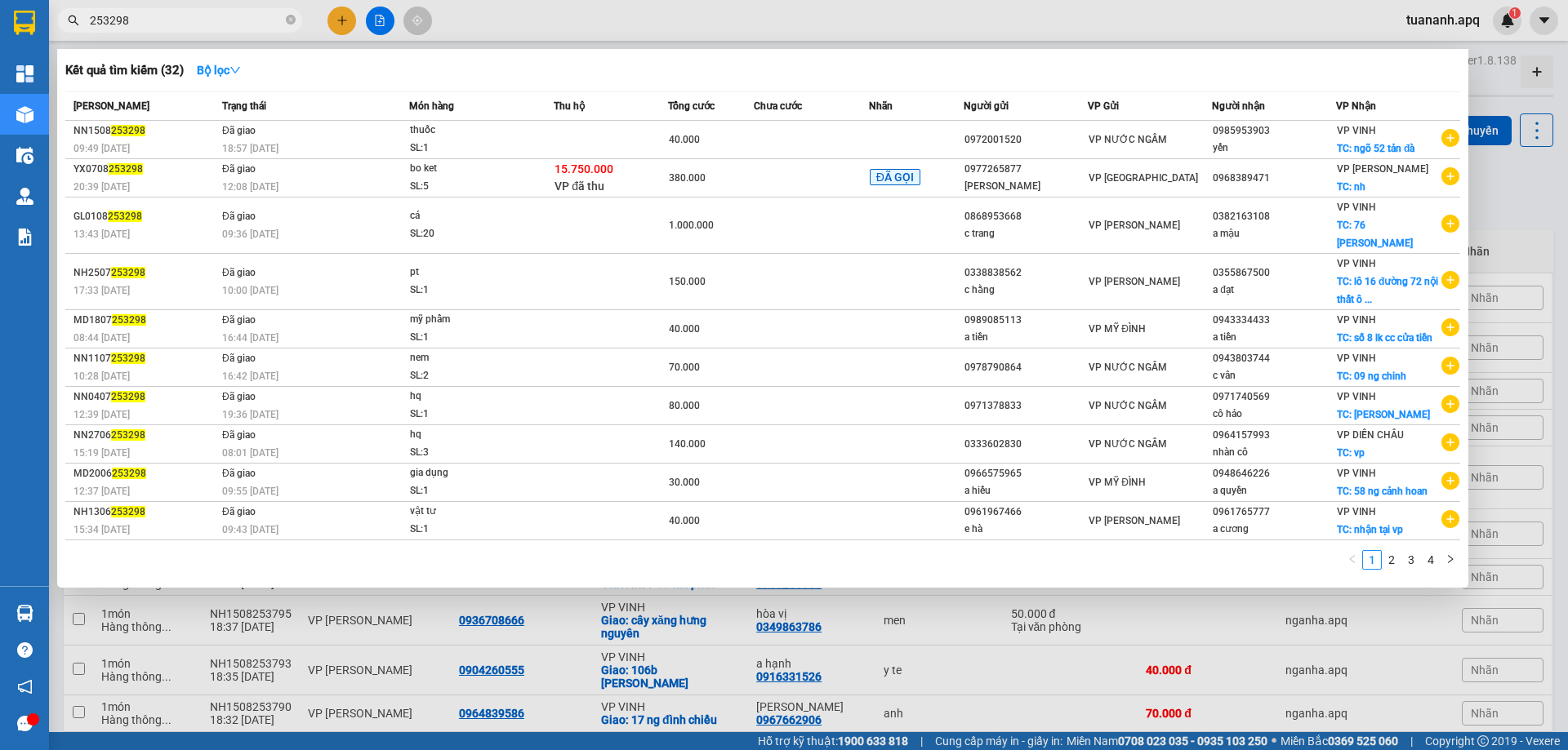
click at [149, 22] on input "253298" at bounding box center [186, 21] width 193 height 18
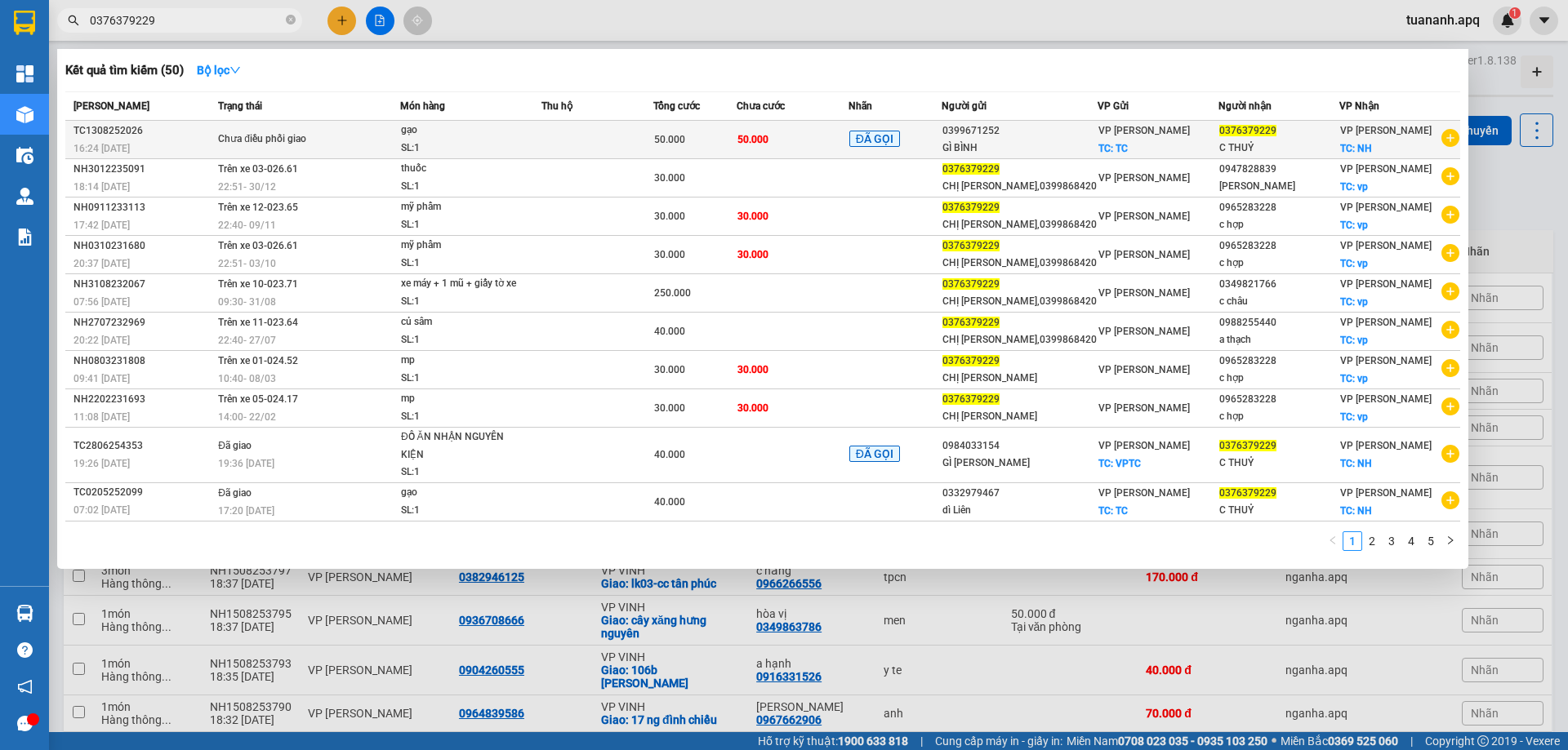
type input "0376379229"
click at [494, 135] on div "gạo" at bounding box center [462, 130] width 123 height 18
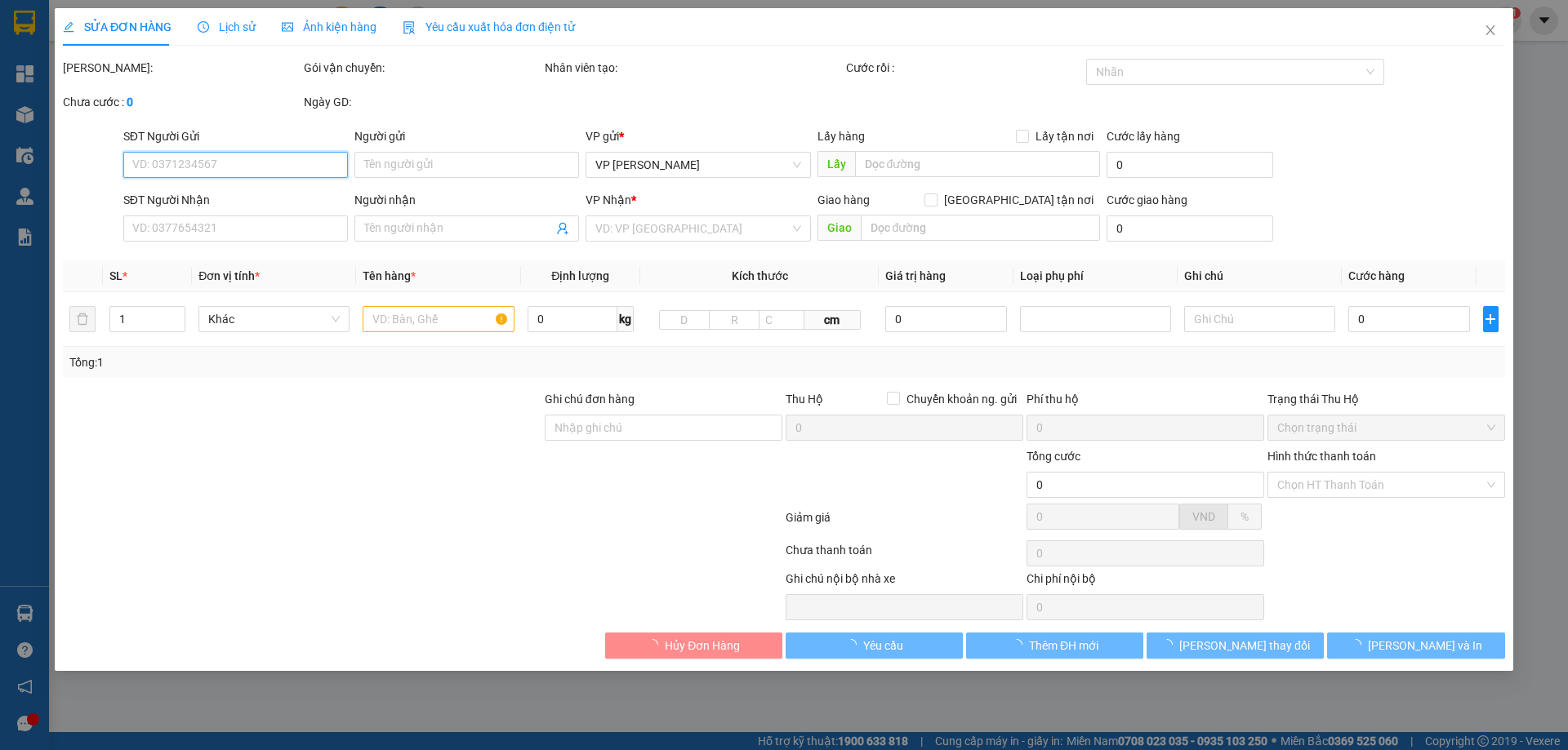
type input "0399671252"
type input "GÌ BÌNH"
checkbox input "true"
type input "TC"
type input "0376379229"
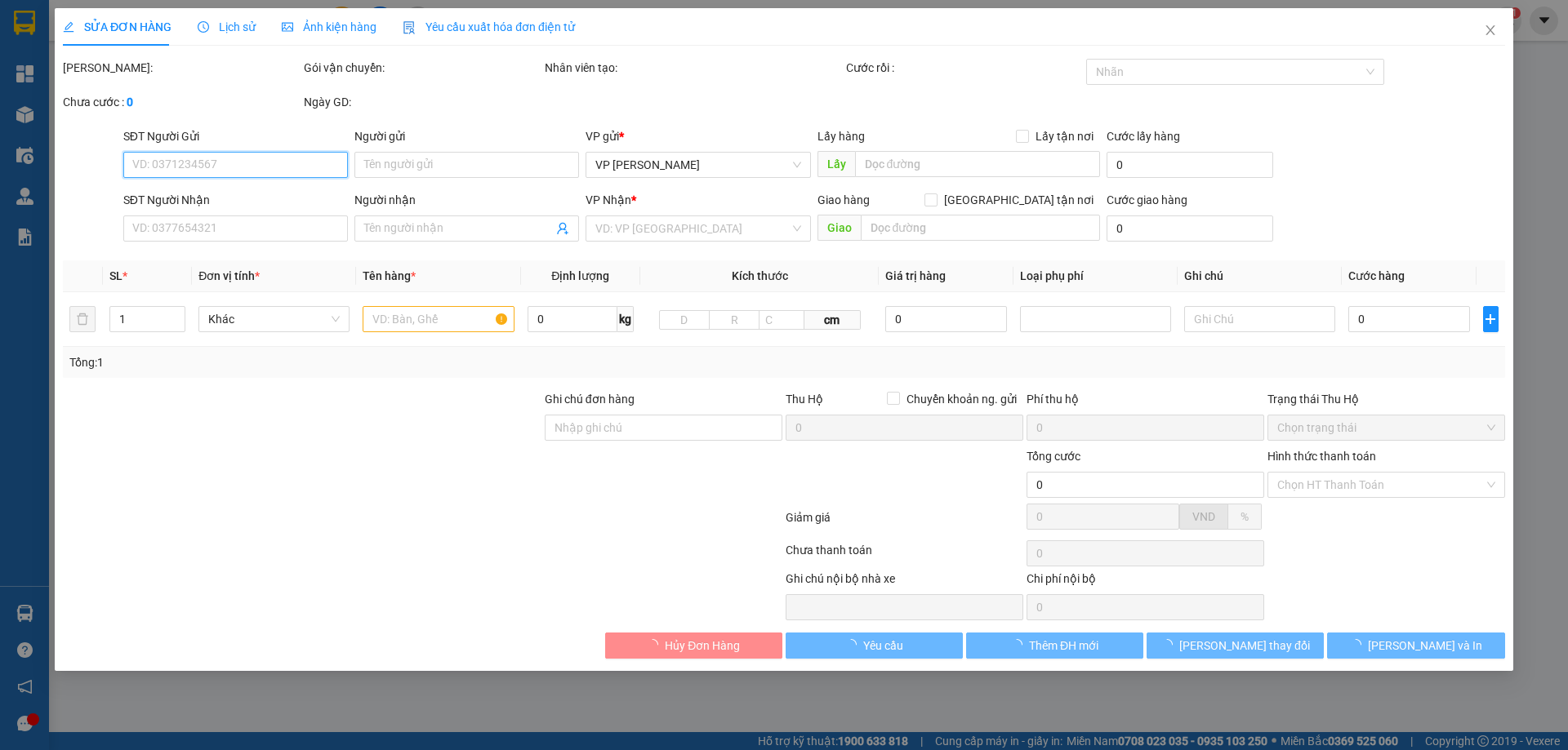
type input "C THUỶ"
checkbox input "true"
type input "NH"
type input "50.000"
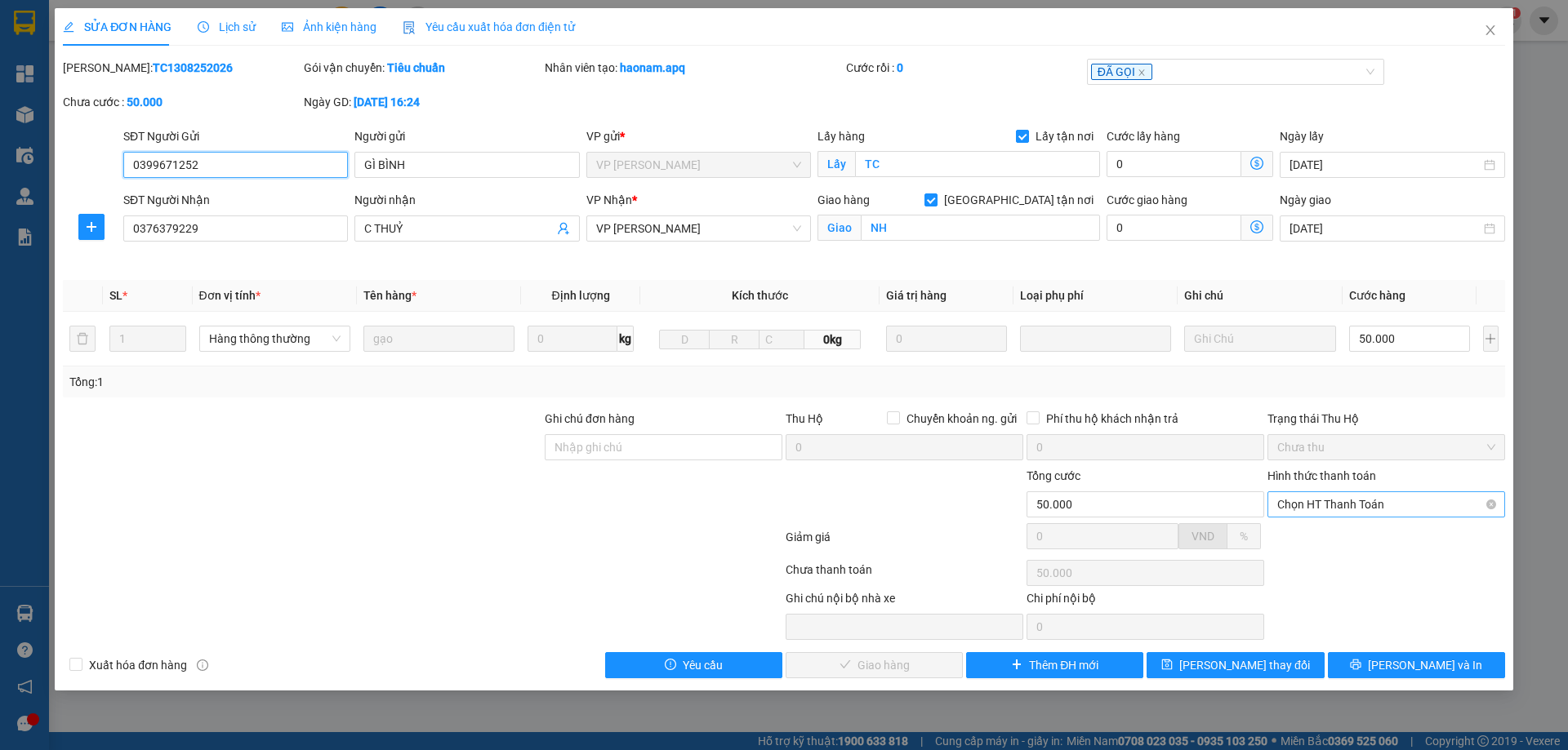
click at [1368, 504] on span "Chọn HT Thanh Toán" at bounding box center [1386, 504] width 218 height 25
click at [1343, 540] on div "Tại văn phòng" at bounding box center [1386, 537] width 218 height 18
type input "0"
click at [868, 667] on span "Lưu và Giao hàng" at bounding box center [895, 666] width 157 height 18
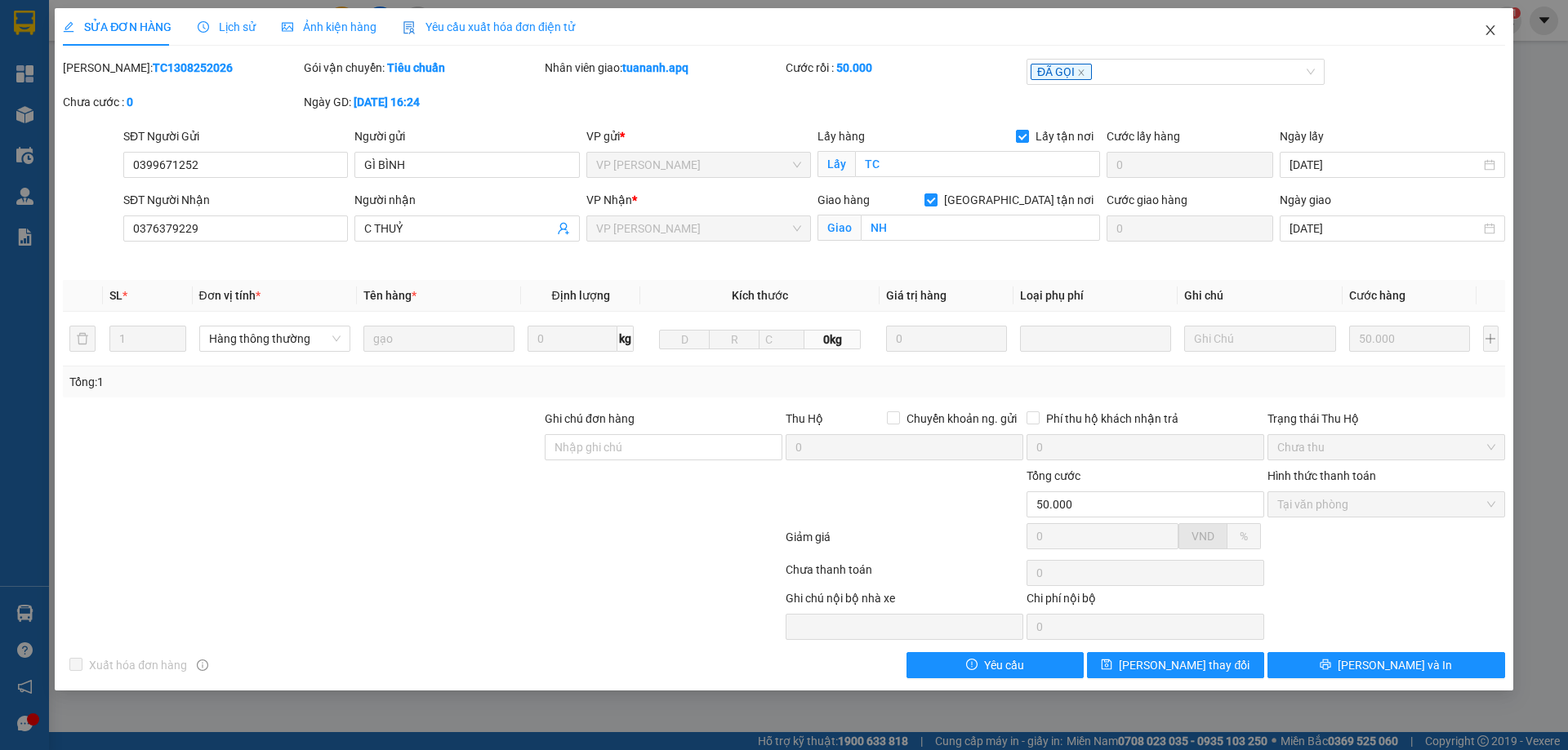
click at [1488, 31] on icon "close" at bounding box center [1490, 29] width 13 height 13
